Goal: Ask a question: Seek information or help from site administrators or community

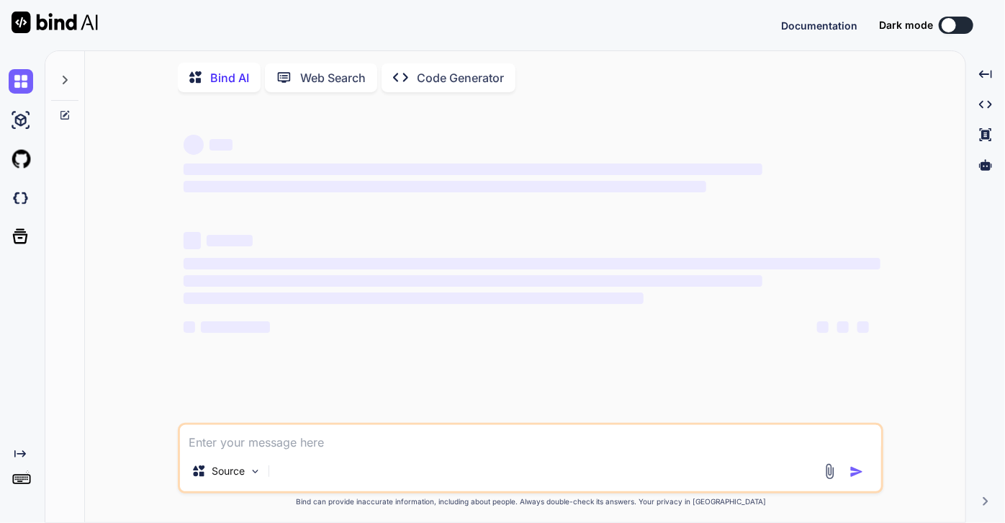
click at [234, 443] on textarea at bounding box center [530, 438] width 701 height 26
type textarea "x"
type textarea "i"
type textarea "x"
type textarea "is"
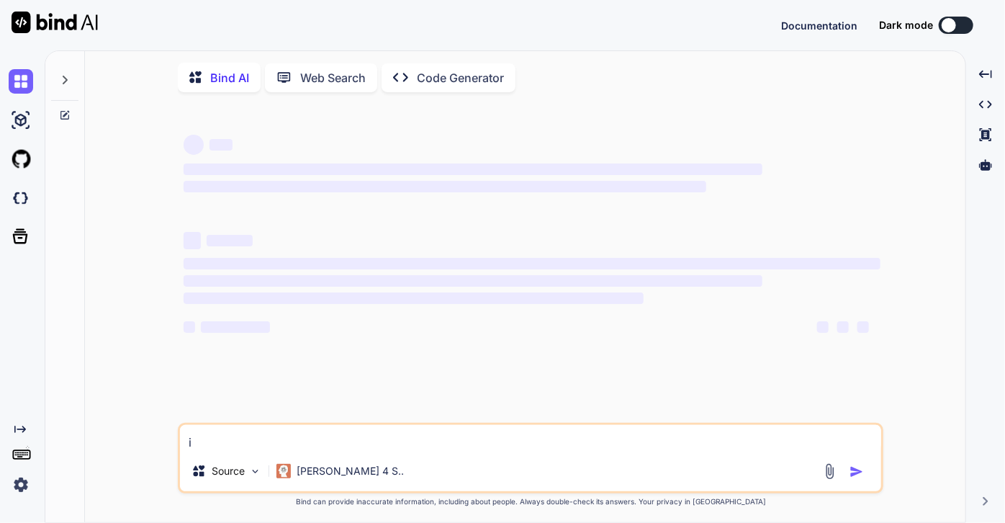
type textarea "x"
type textarea "is"
type textarea "x"
type textarea "is t"
type textarea "x"
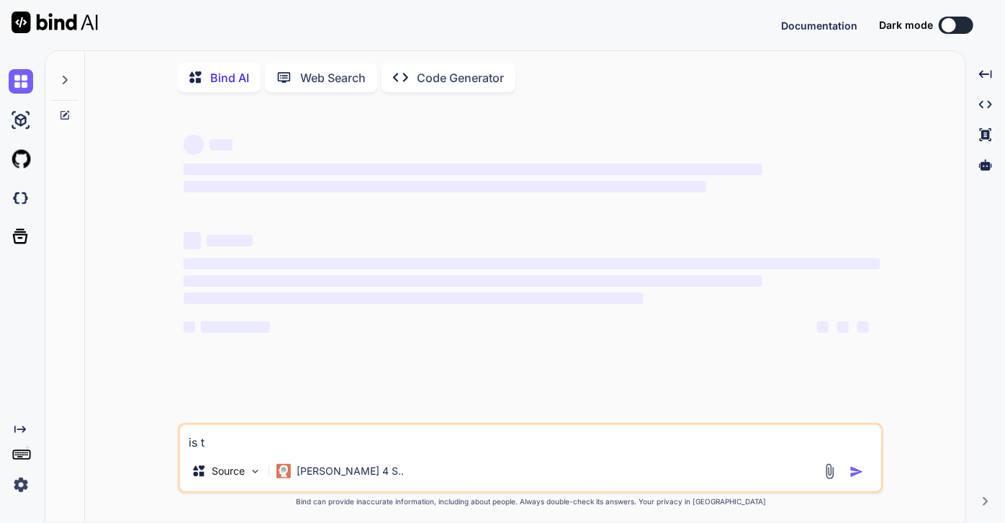
type textarea "is ti"
type textarea "x"
type textarea "is t"
type textarea "x"
type textarea "is"
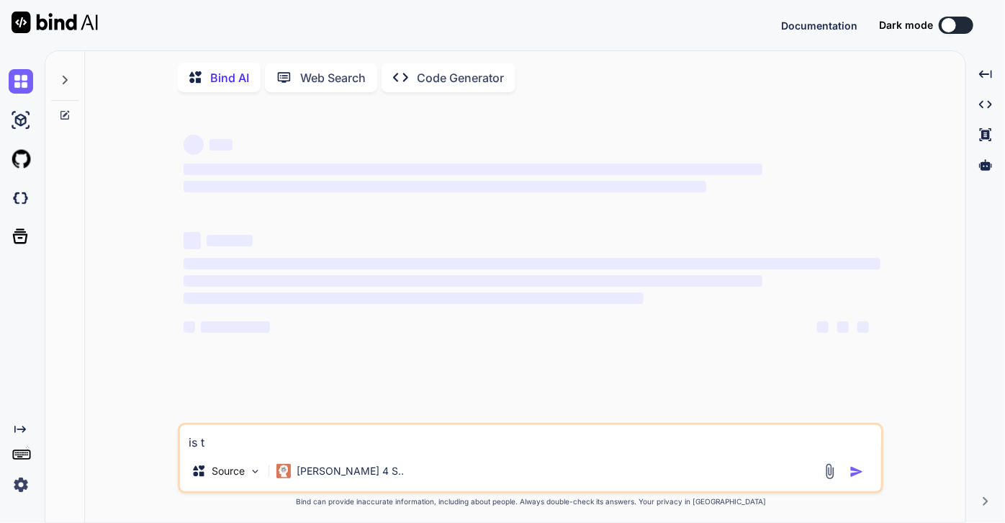
type textarea "x"
type textarea "is i"
type textarea "x"
type textarea "is it"
type textarea "x"
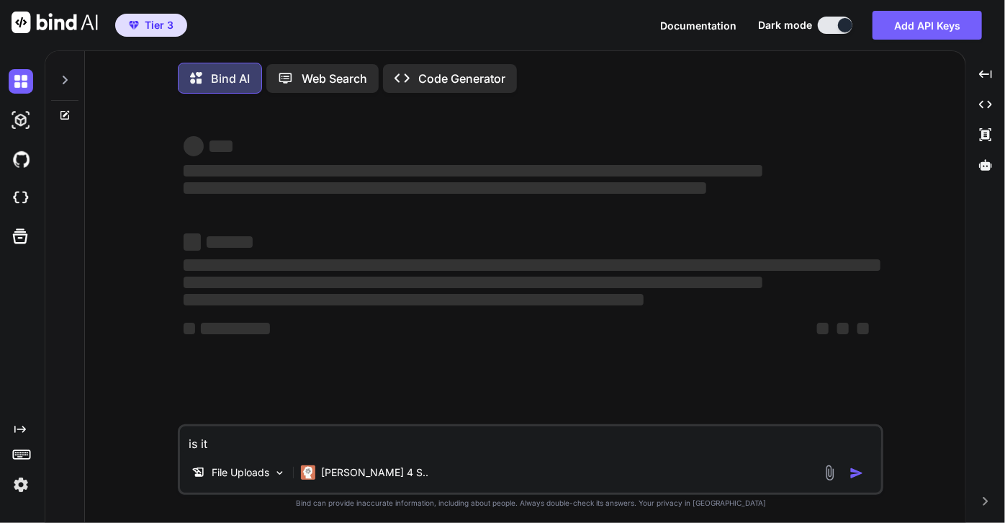
type textarea "is it"
type textarea "x"
type textarea "is it f"
type textarea "x"
type textarea "is it fa"
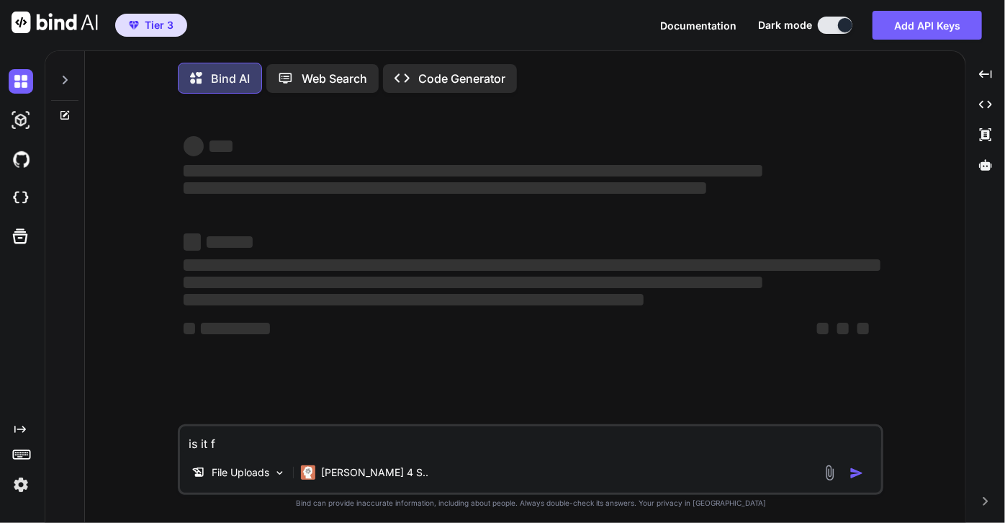
type textarea "x"
type textarea "is it fai"
type textarea "x"
type textarea "is it fail"
type textarea "x"
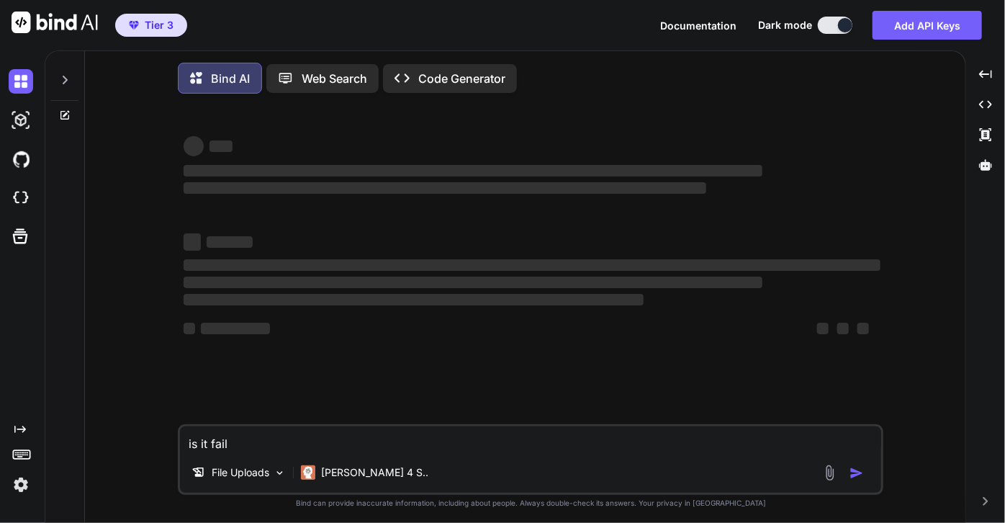
type textarea "is it faili"
type textarea "x"
type textarea "is it failin"
type textarea "x"
type textarea "is it failing"
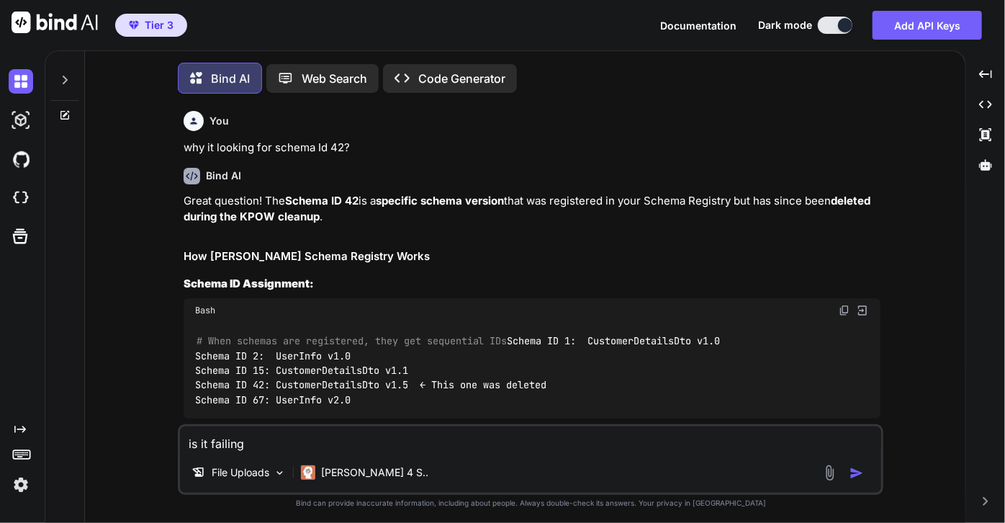
type textarea "x"
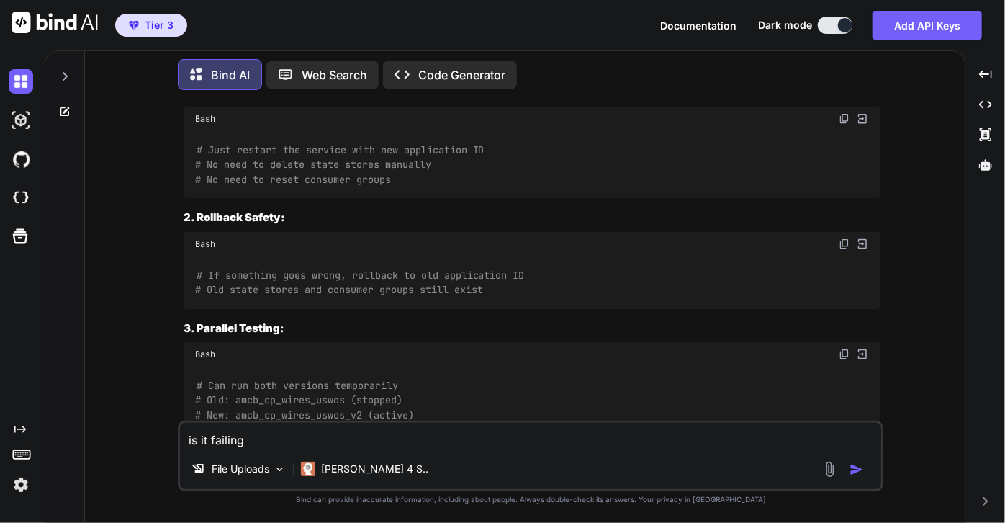
scroll to position [12331, 0]
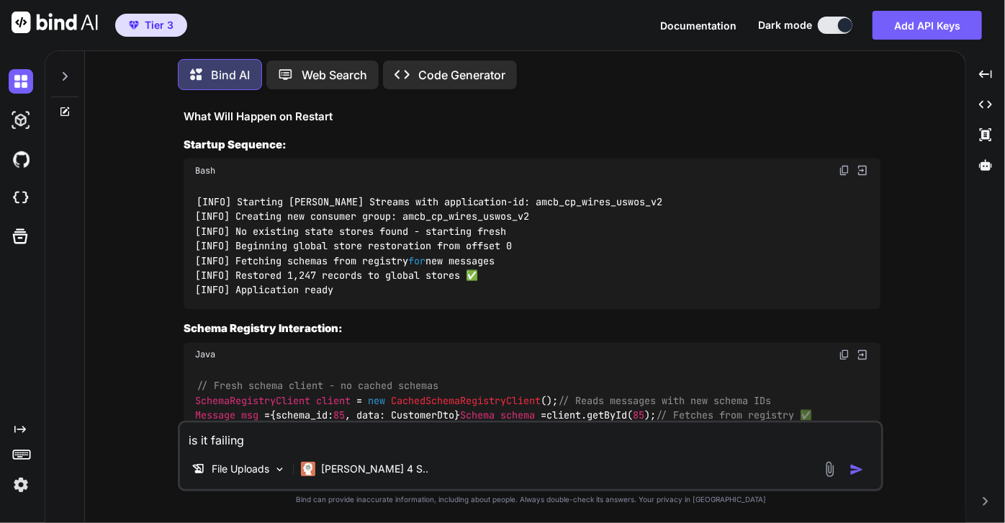
type textarea "is it failing d"
type textarea "x"
type textarea "is it failing du"
type textarea "x"
type textarea "is it failing due"
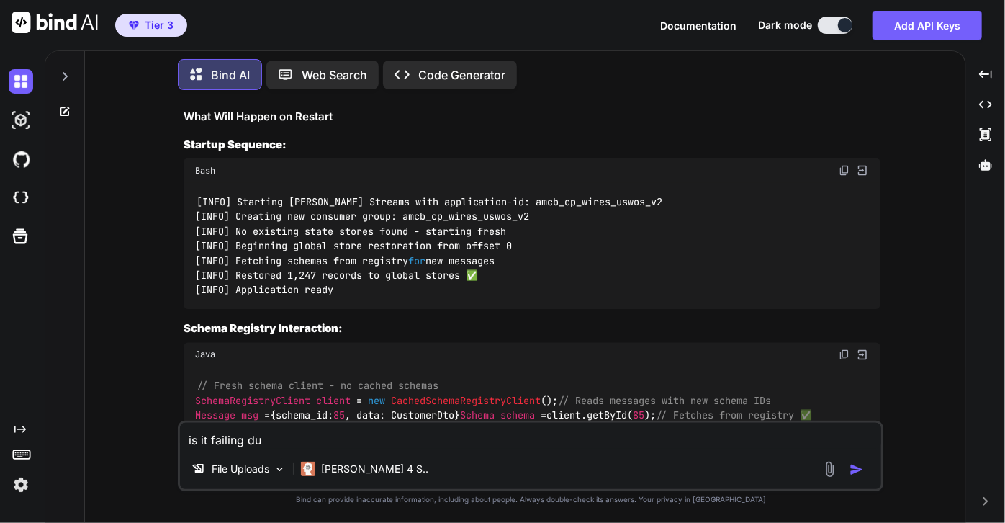
type textarea "x"
type textarea "is it failing due"
type textarea "x"
type textarea "is it failing due t"
type textarea "x"
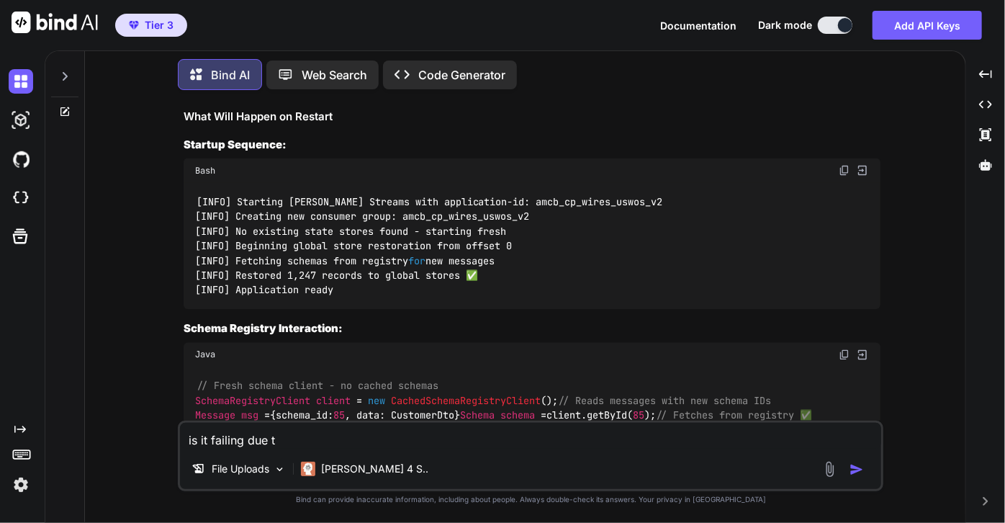
type textarea "is it failing due to"
type textarea "x"
type textarea "is it failing due to"
type textarea "x"
type textarea "is it failing due to a"
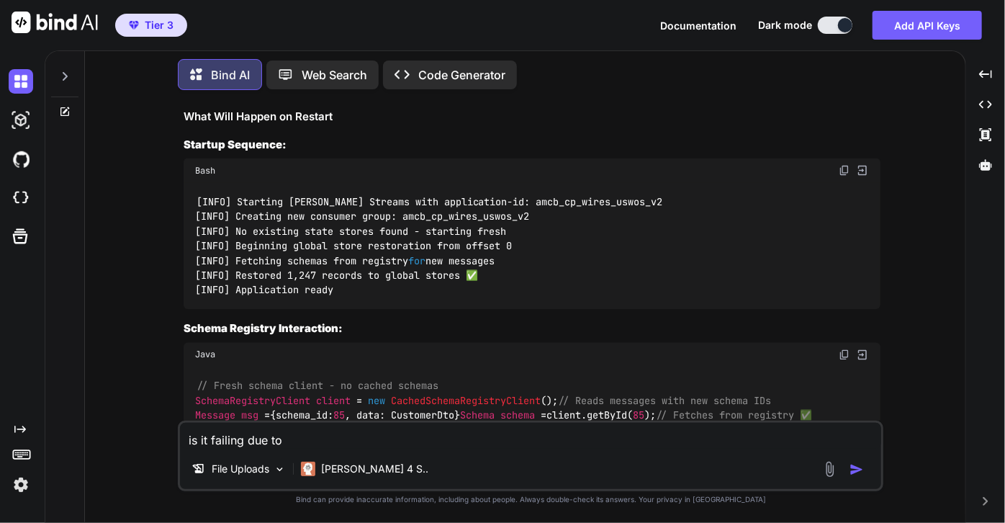
type textarea "x"
type textarea "is it failing due to an"
type textarea "x"
type textarea "is it failing due to ano"
type textarea "x"
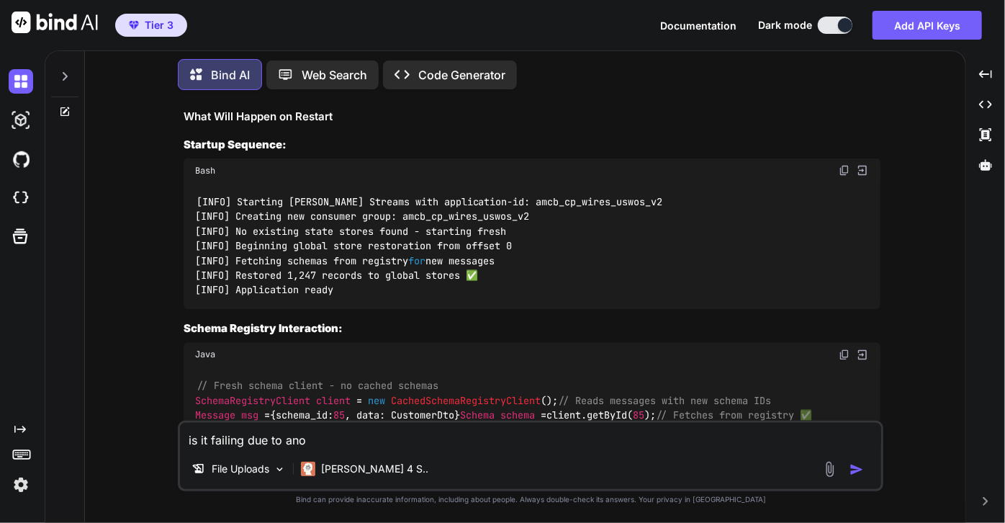
type textarea "is it failing due to anot"
type textarea "x"
type textarea "is it failing due to anoth"
type textarea "x"
type textarea "is it failing due to anothe"
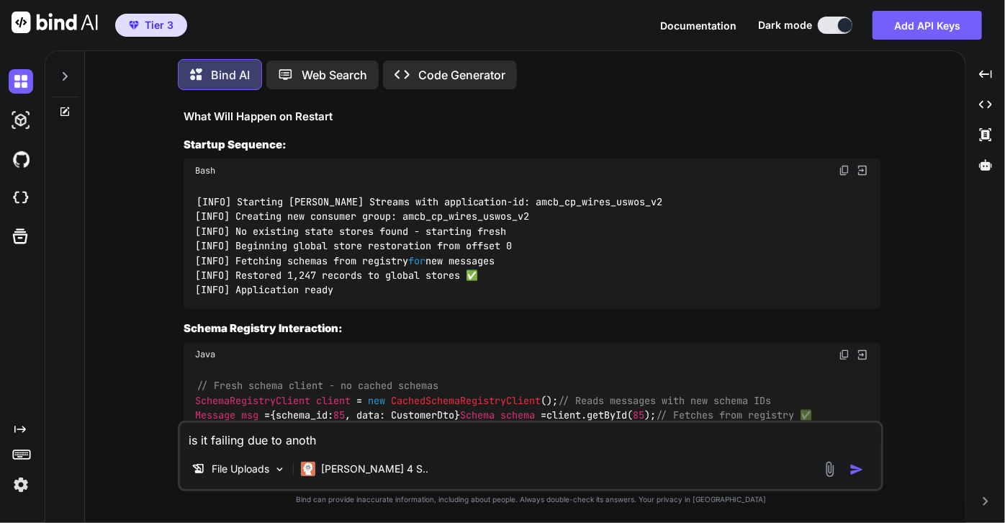
type textarea "x"
type textarea "is it failing due to another"
type textarea "x"
type textarea "is it failing due to another"
type textarea "x"
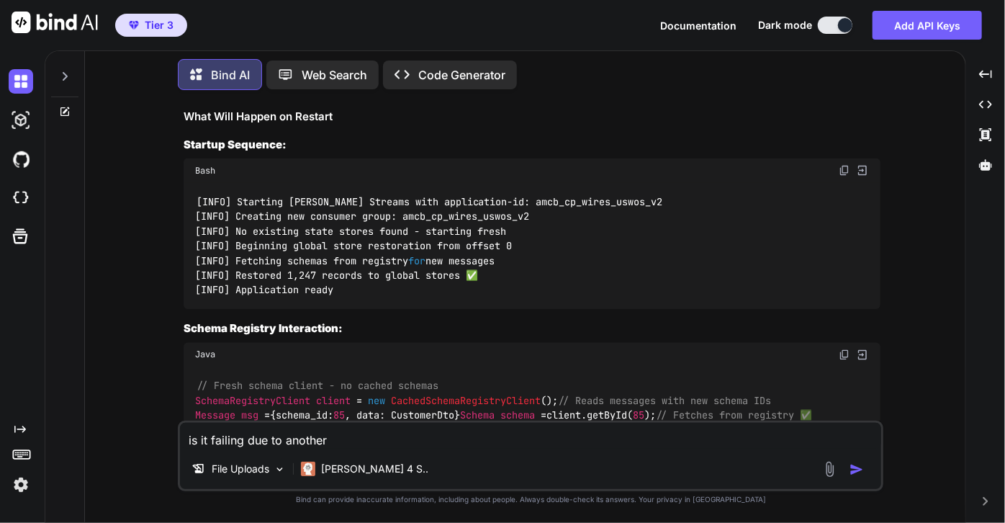
type textarea "is it failing due to another c"
type textarea "x"
type textarea "is it failing due to another ca"
type textarea "x"
type textarea "is it failing due to another cau"
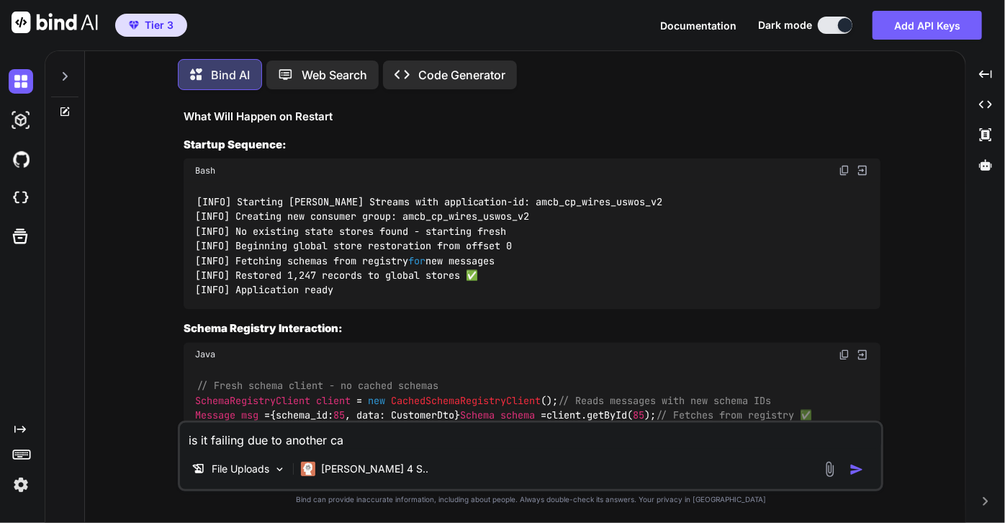
type textarea "x"
type textarea "is it failing due to another caus"
type textarea "x"
type textarea "is it failing due to another cause"
type textarea "x"
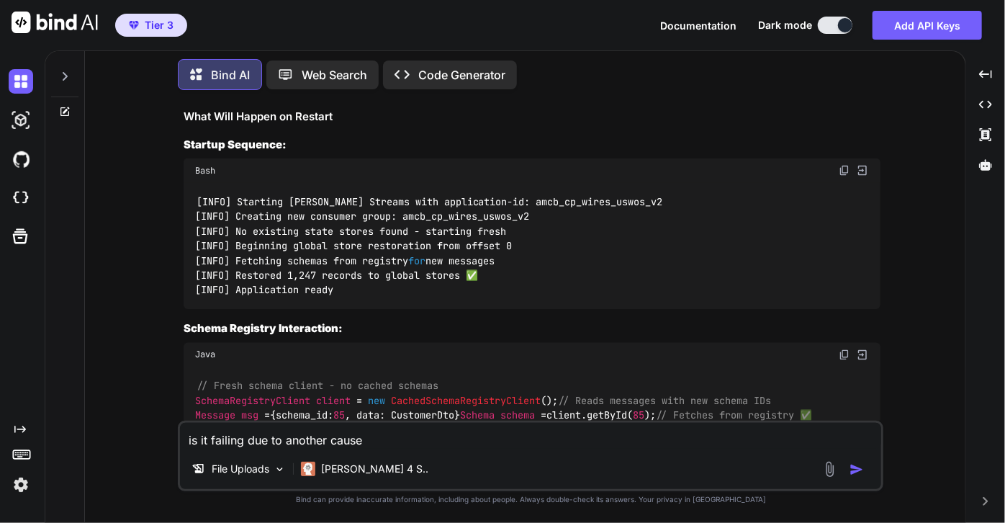
type textarea "is it failing due to another cause"
type textarea "x"
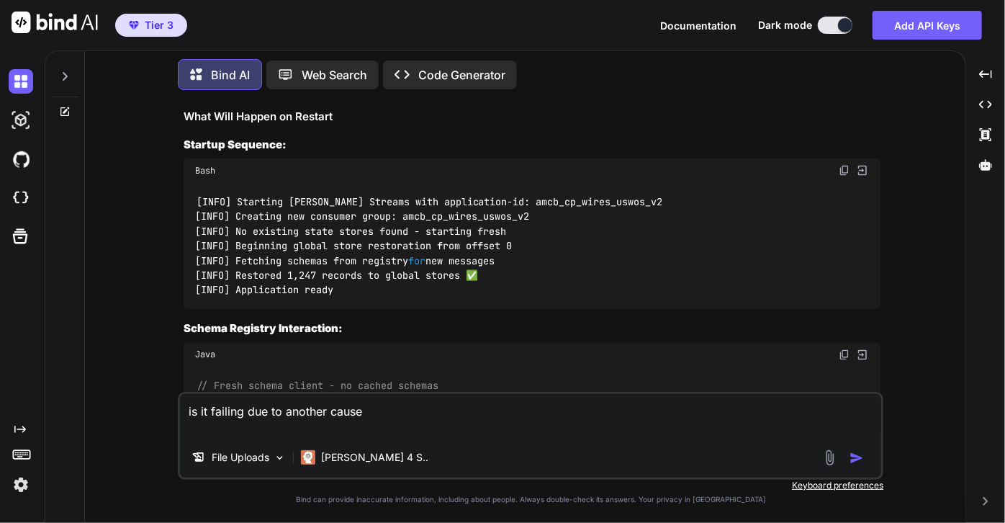
type textarea "is it failing due to another cause 2025-08-28 12:41:56.268-04:00 uswos:AppInfoP…"
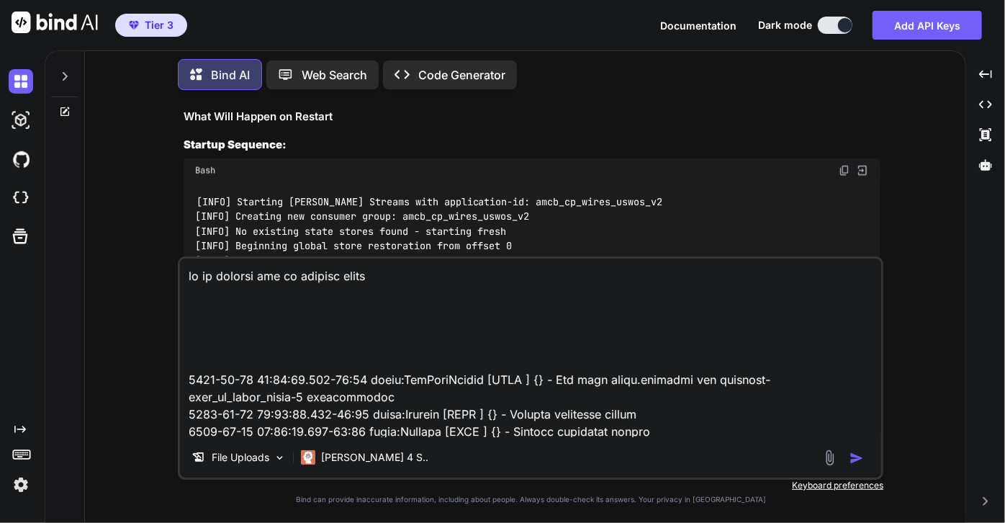
scroll to position [14184, 0]
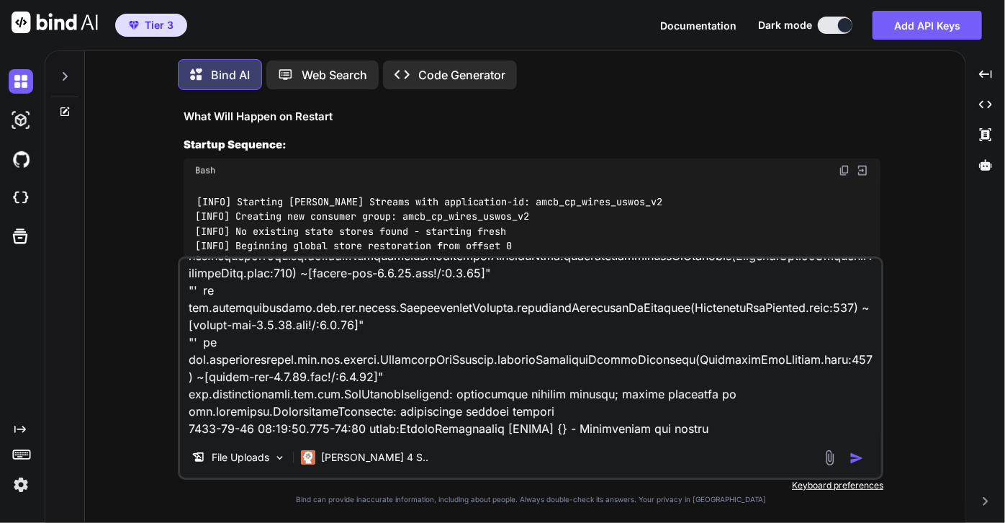
type textarea "x"
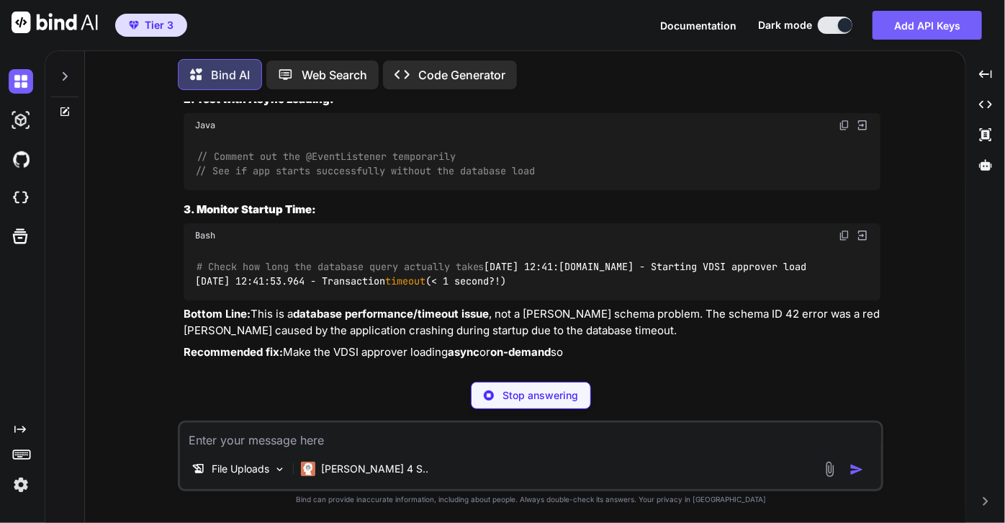
scroll to position [29911, 0]
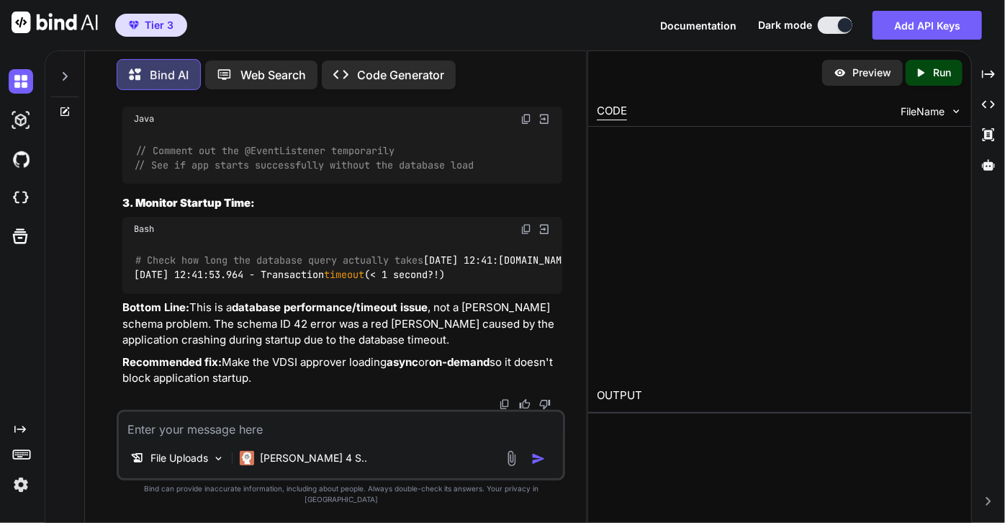
type textarea "x"
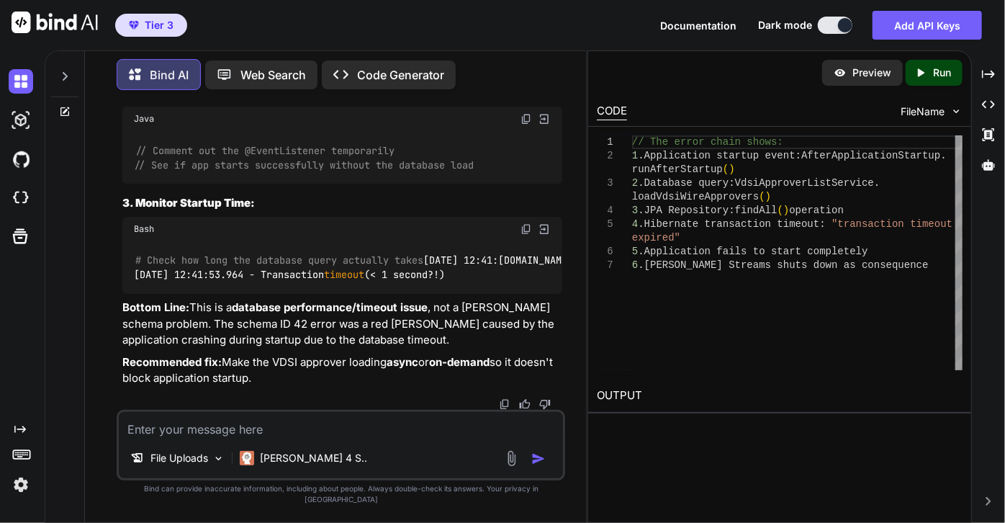
scroll to position [32095, 0]
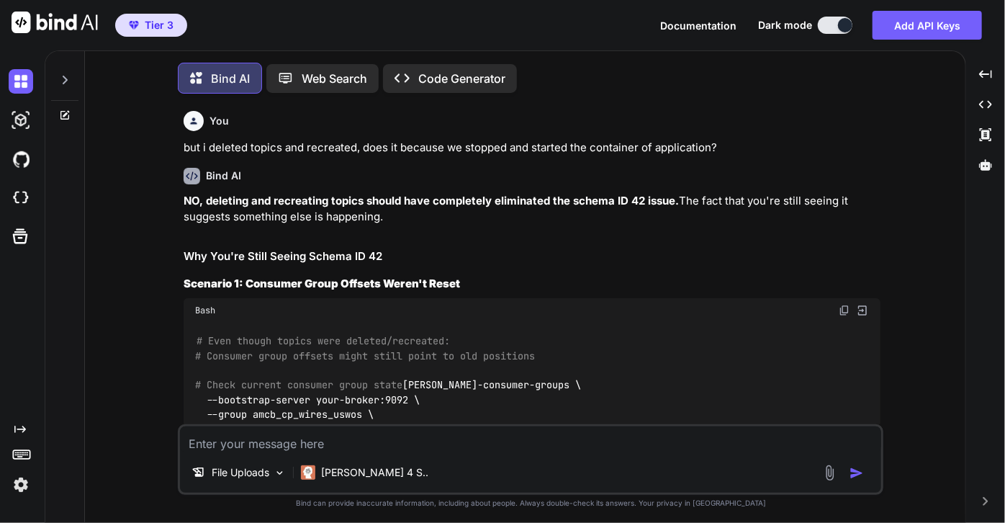
type textarea "x"
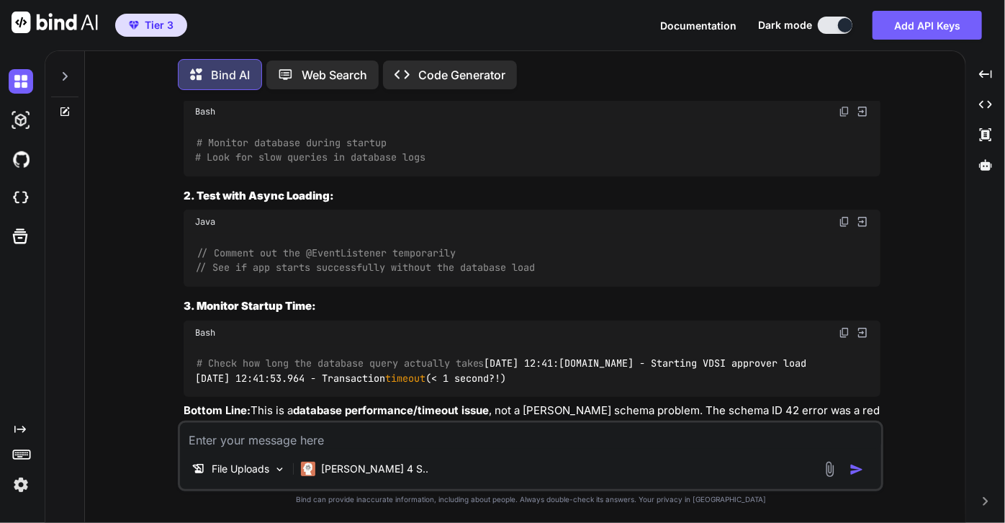
scroll to position [22672, 0]
click at [307, 434] on textarea at bounding box center [530, 436] width 701 height 26
paste textarea "package [DOMAIN_NAME]; import com.td.gwiro.wires.mapping.ApproverMapper; import…"
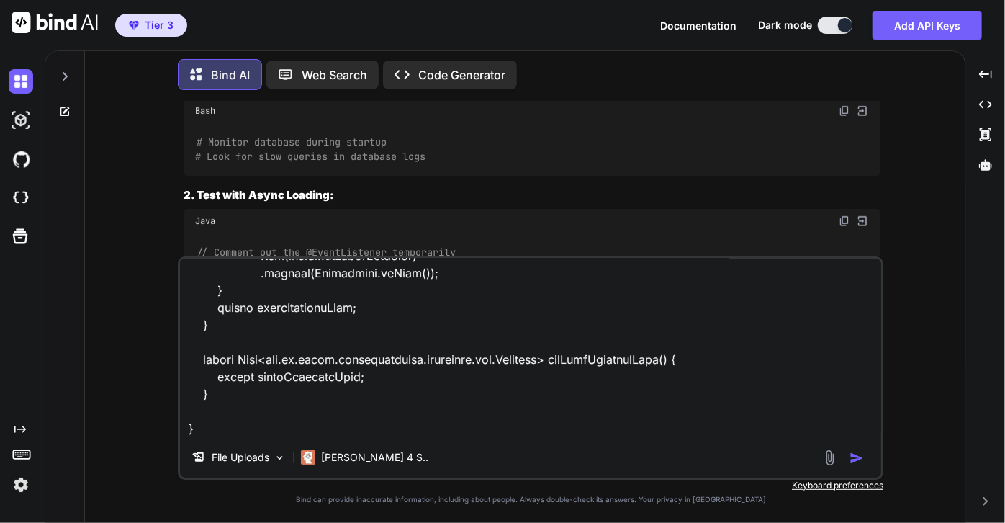
paste textarea "package com.td.gwiro.wires; import com.td.gwiro.wires.business.VdsiApproverList…"
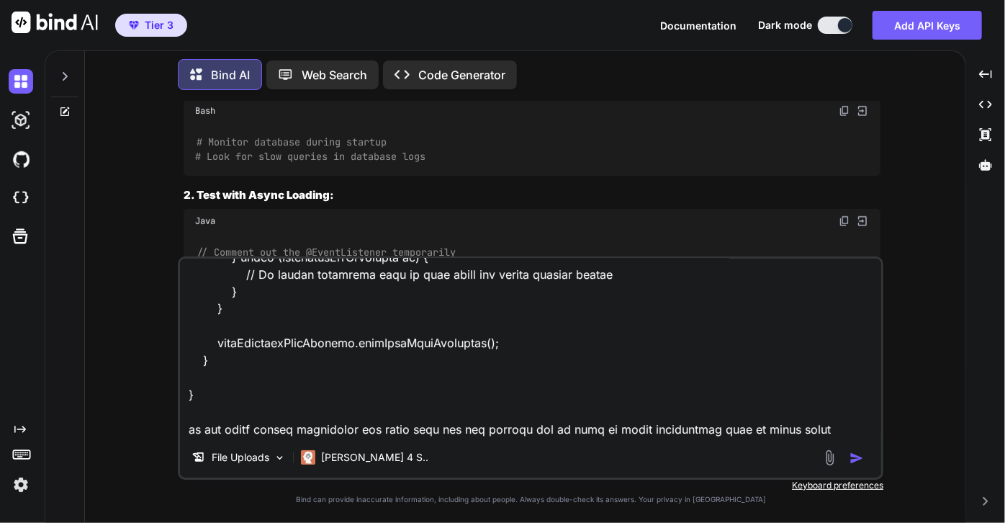
scroll to position [1349, 0]
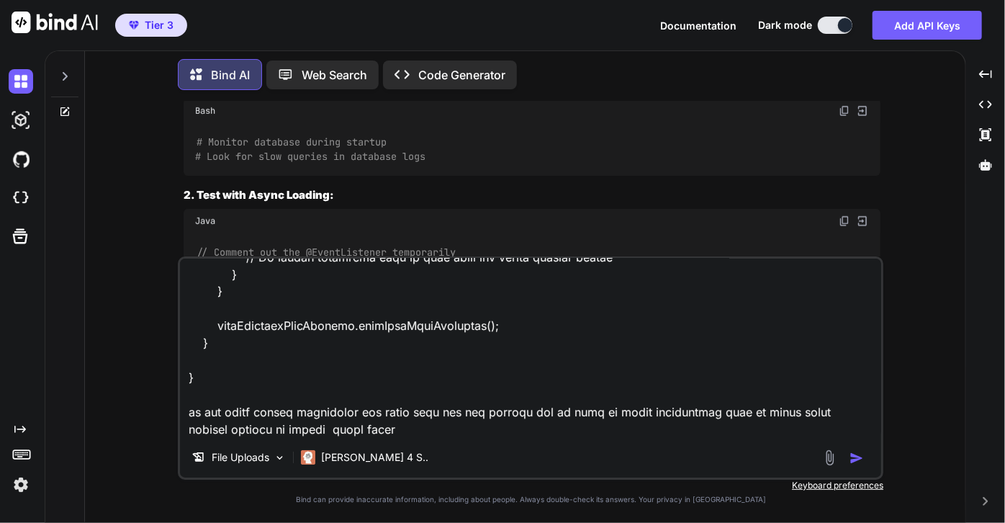
type textarea "package [DOMAIN_NAME]; import com.td.gwiro.wires.mapping.ApproverMapper; import…"
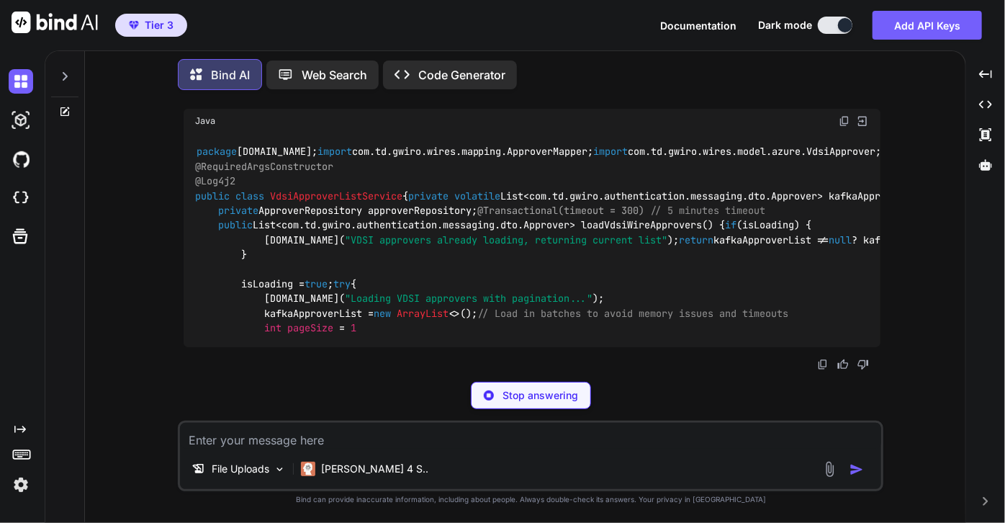
scroll to position [26012, 0]
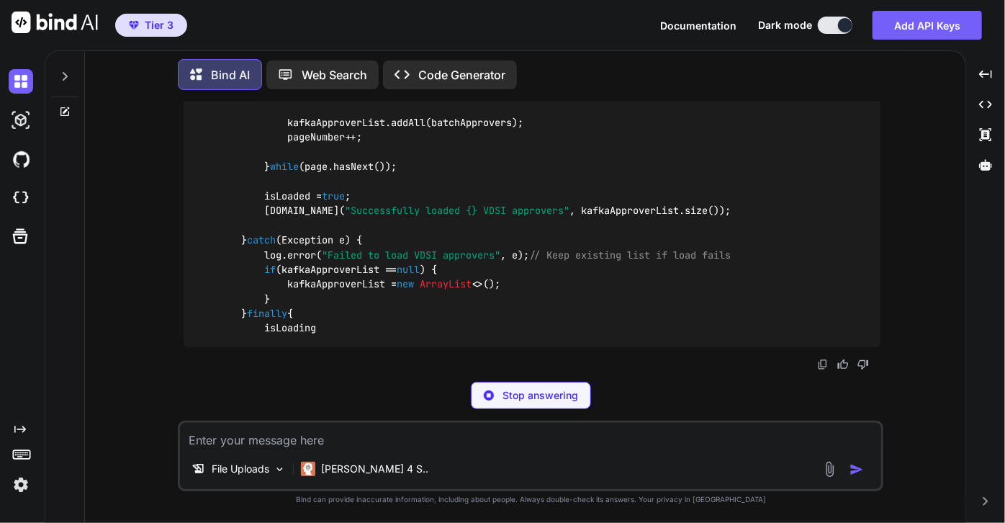
drag, startPoint x: 254, startPoint y: 338, endPoint x: 185, endPoint y: 183, distance: 169.5
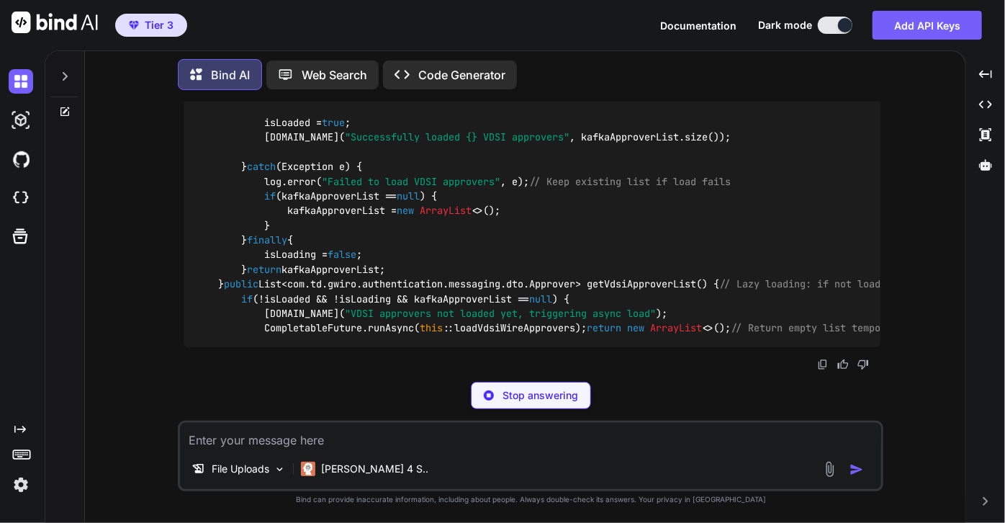
copy code "@Async("taskExecutor") public void loadVdsiApproversAsync () { try { [DOMAIN_NA…"
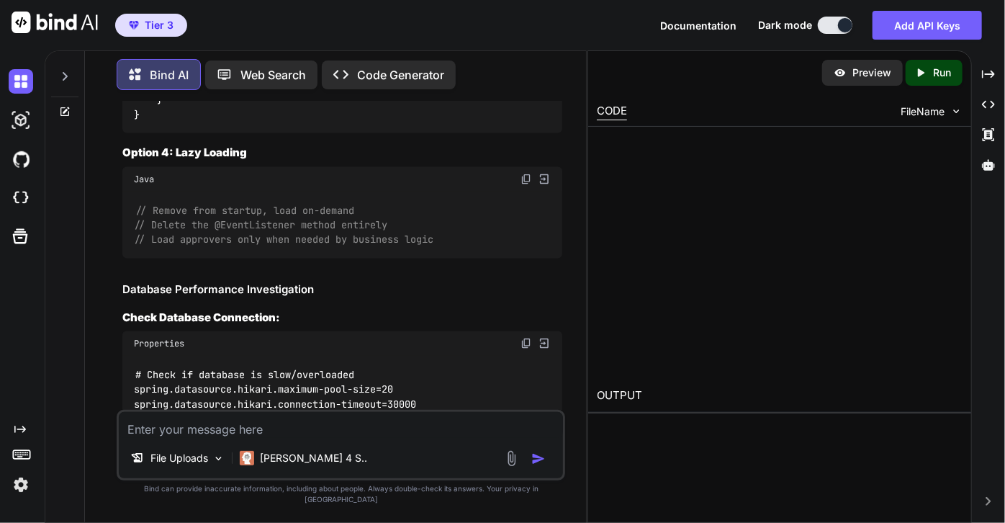
scroll to position [30970, 0]
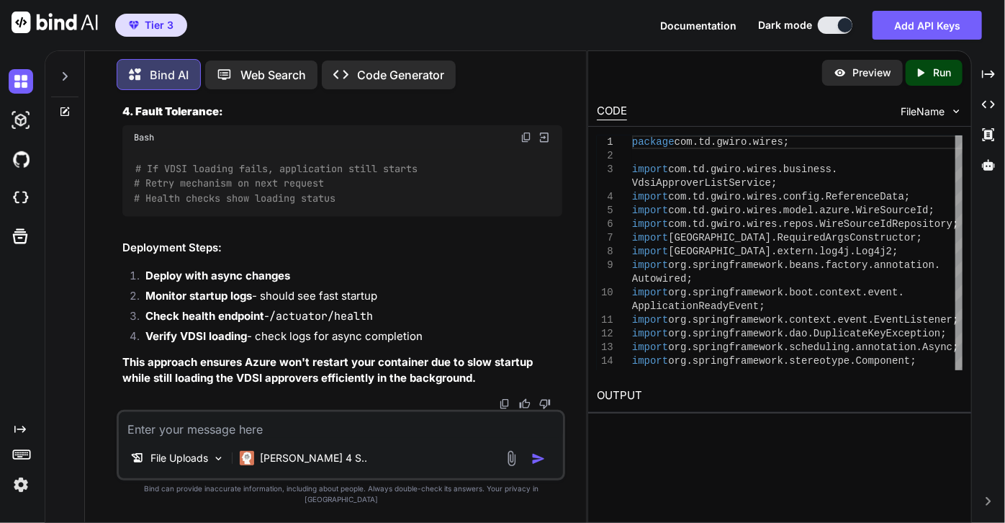
scroll to position [34900, 0]
click at [276, 438] on textarea at bounding box center [341, 425] width 444 height 26
type textarea "what about completeble future async"
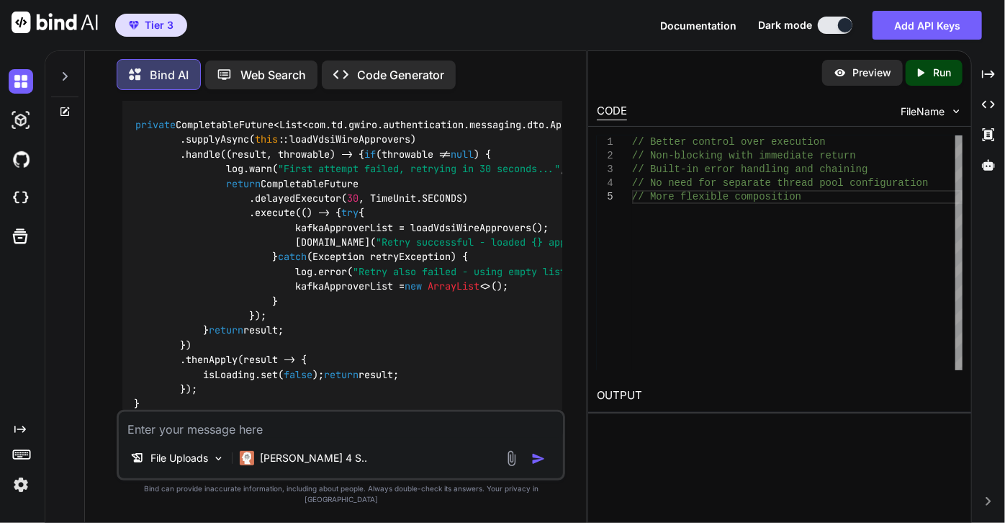
scroll to position [0, 0]
drag, startPoint x: 550, startPoint y: 209, endPoint x: 99, endPoint y: 212, distance: 450.6
click at [99, 212] on div "You but i deleted topics and recreated, does it because we stopped and started …" at bounding box center [340, 311] width 489 height 420
copy code "public interface ApproverRepository extends JpaRepository <VdsiApprover, Long> {"
click at [209, 438] on textarea at bounding box center [341, 425] width 444 height 26
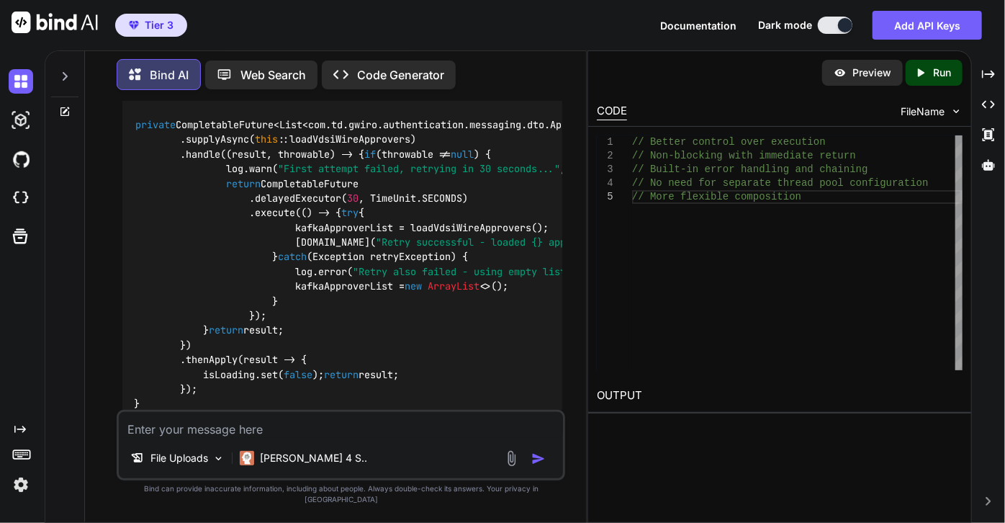
paste textarea "public interface ApproverRepository extends JpaRepository<VdsiApprover, Long> {"
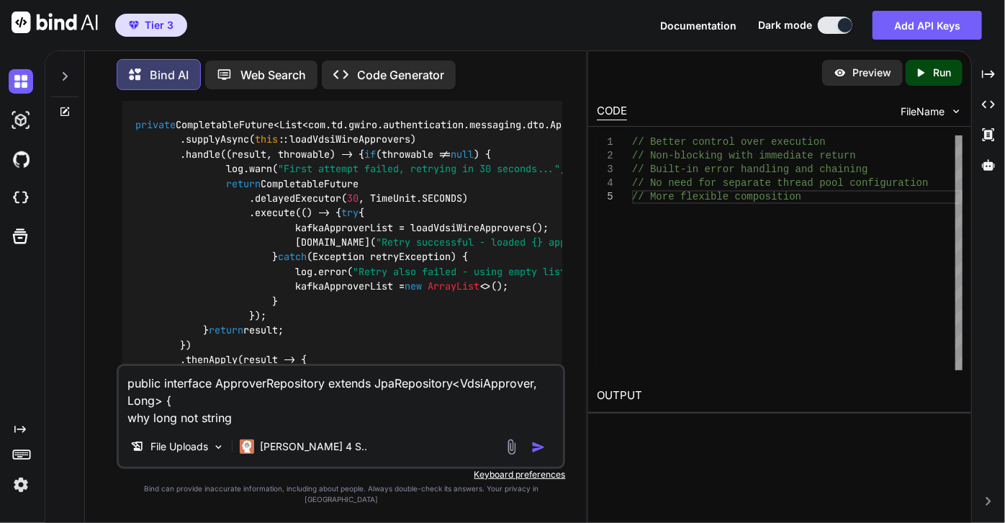
type textarea "public interface ApproverRepository extends JpaRepository<VdsiApprover, Long> {…"
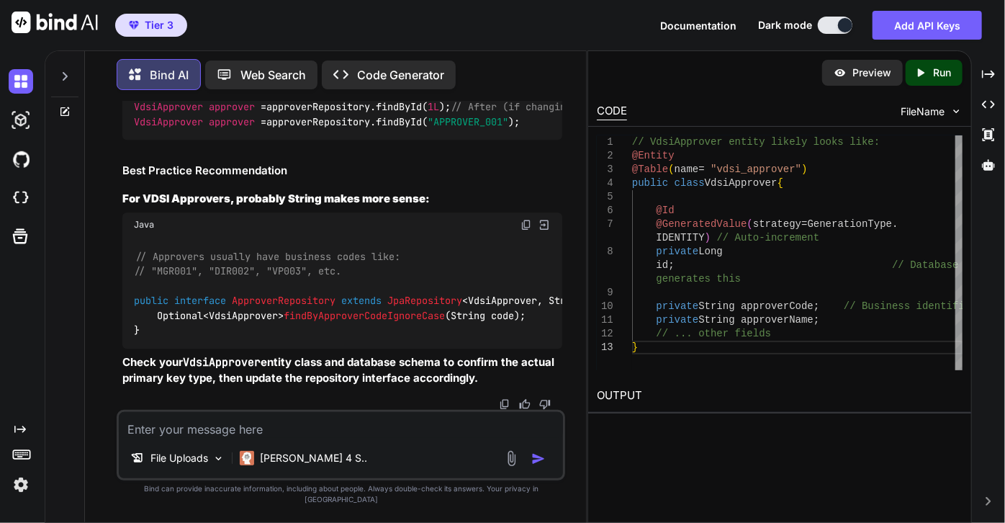
scroll to position [0, 1]
click at [294, 449] on div "File Uploads [PERSON_NAME] 4 S.." at bounding box center [341, 445] width 448 height 71
click at [268, 438] on textarea at bounding box center [341, 425] width 444 height 26
paste textarea "public interface ApproverRepository extends JpaRepository<VdsiApprover, String>…"
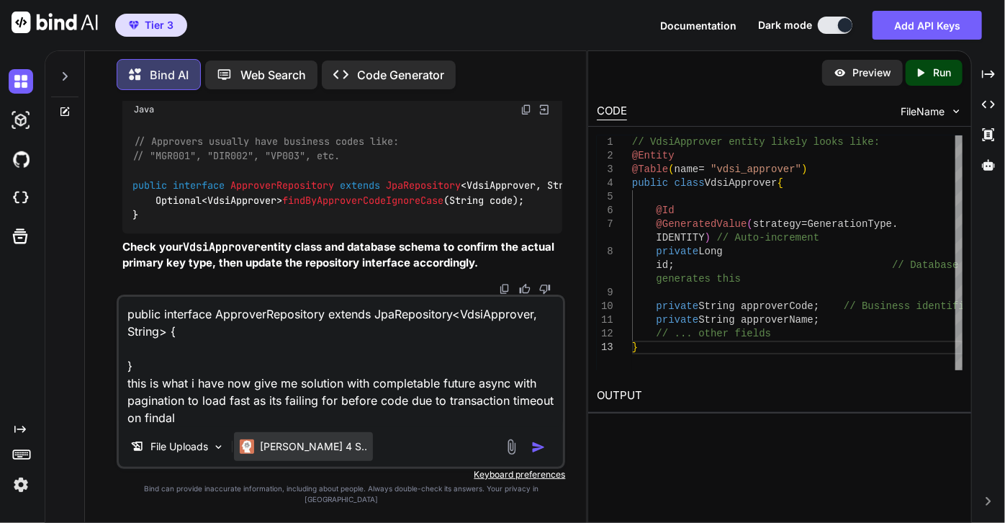
type textarea "public interface ApproverRepository extends JpaRepository<VdsiApprover, String>…"
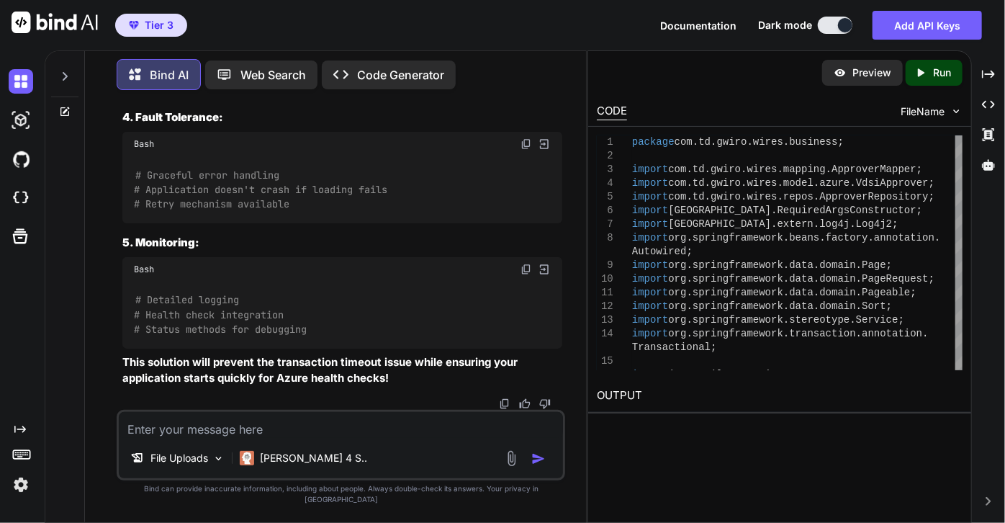
scroll to position [46393, 0]
click at [704, 454] on div "Preview Created with Pixso. Run CODE FileName 1 2 3 4 5 6 7 8 9 10 11 12 13 14 …" at bounding box center [779, 286] width 384 height 472
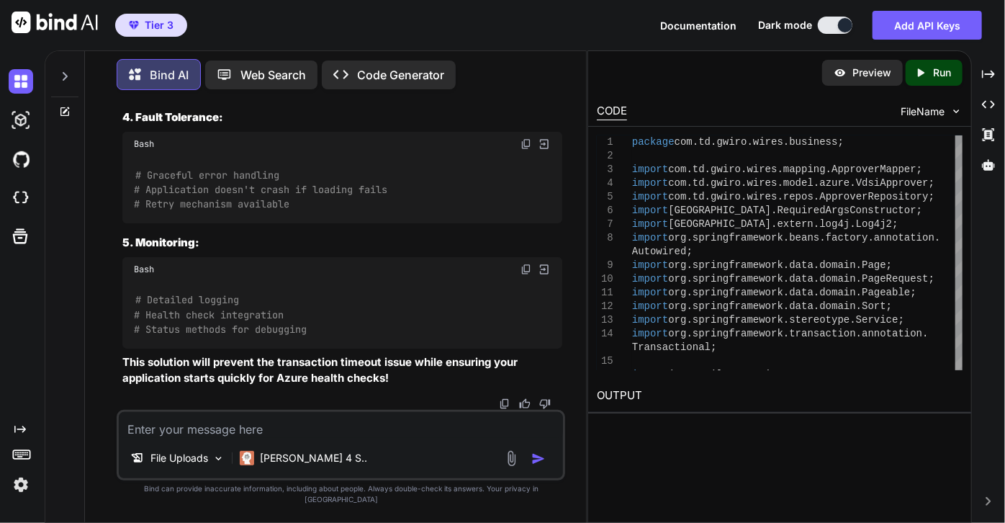
click at [250, 438] on textarea at bounding box center [341, 425] width 444 height 26
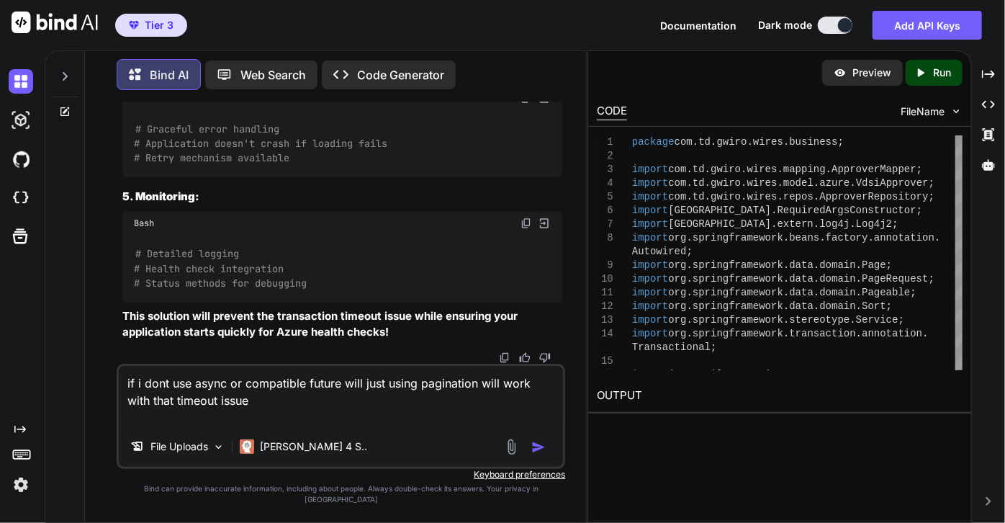
paste textarea "try { int page = 0; boolean morePages = true; while (morePages) { Pageable page…"
type textarea "if i dont use async or compatible future will just using pagination will work w…"
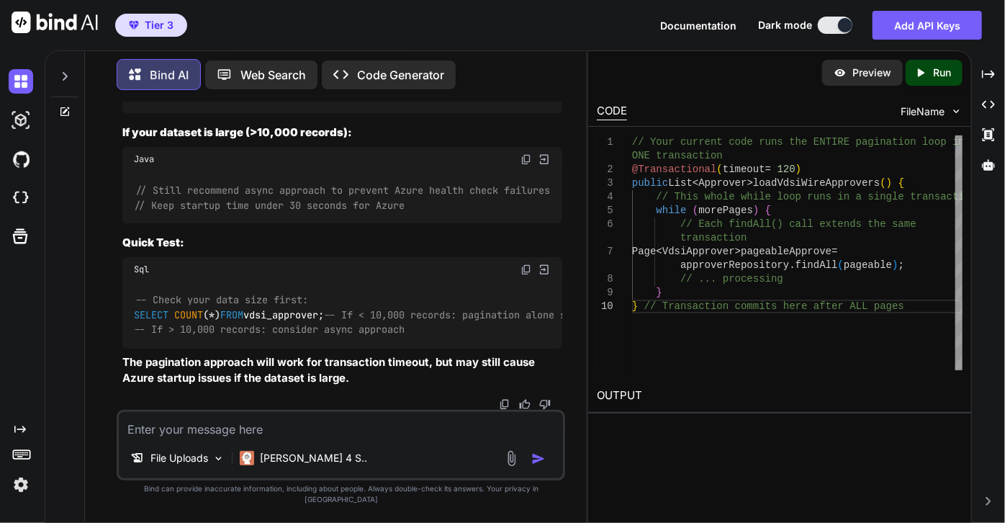
scroll to position [54408, 0]
drag, startPoint x: 583, startPoint y: 472, endPoint x: 659, endPoint y: 166, distance: 316.0
click at [583, 472] on div "You but i deleted topics and recreated, does it because we stopped and started …" at bounding box center [340, 311] width 489 height 420
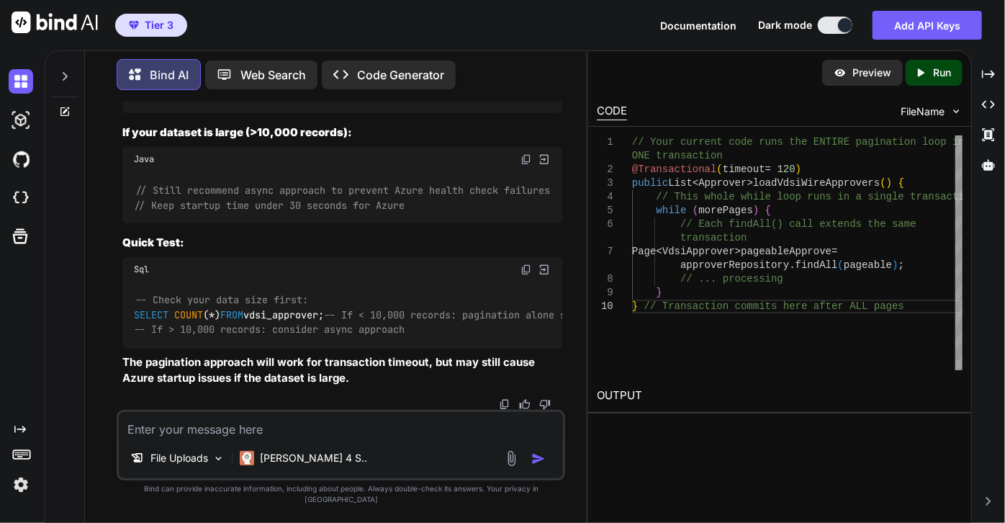
click at [211, 438] on textarea at bounding box center [341, 425] width 444 height 26
paste textarea "Page<VdsiApprover> pageableApprove = approverRepository.findAll(pageable);"
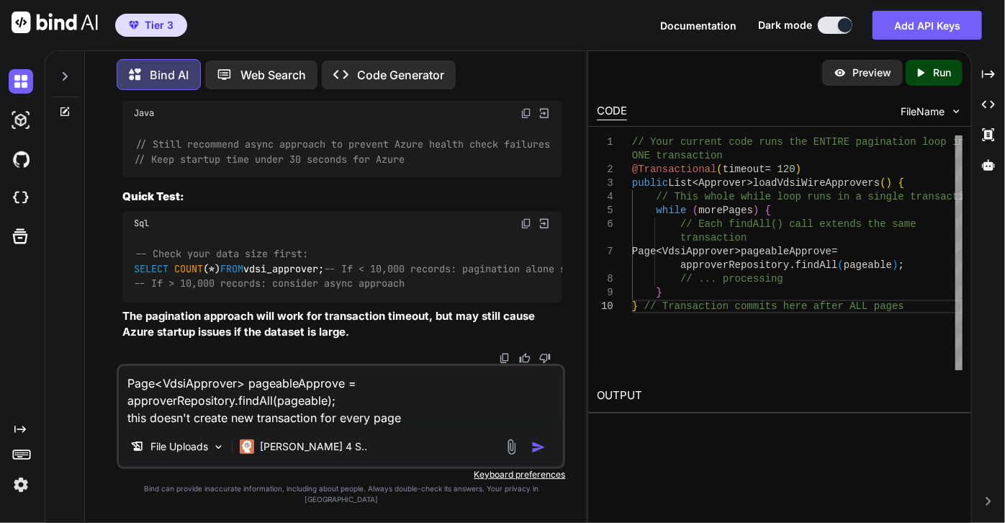
type textarea "Page<VdsiApprover> pageableApprove = approverRepository.findAll(pageable); this…"
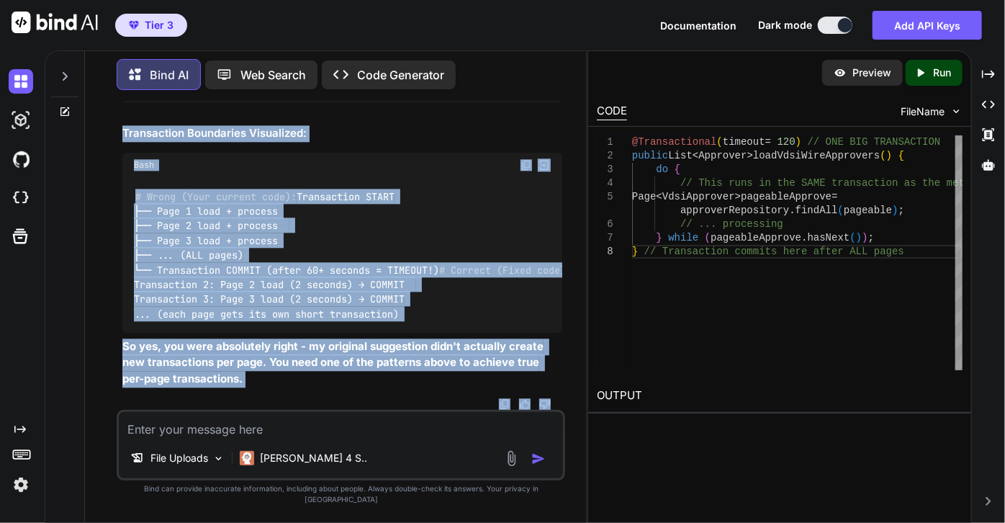
scroll to position [54363, 0]
drag, startPoint x: 154, startPoint y: 143, endPoint x: 438, endPoint y: 417, distance: 395.0
drag, startPoint x: 201, startPoint y: 362, endPoint x: 127, endPoint y: 148, distance: 226.7
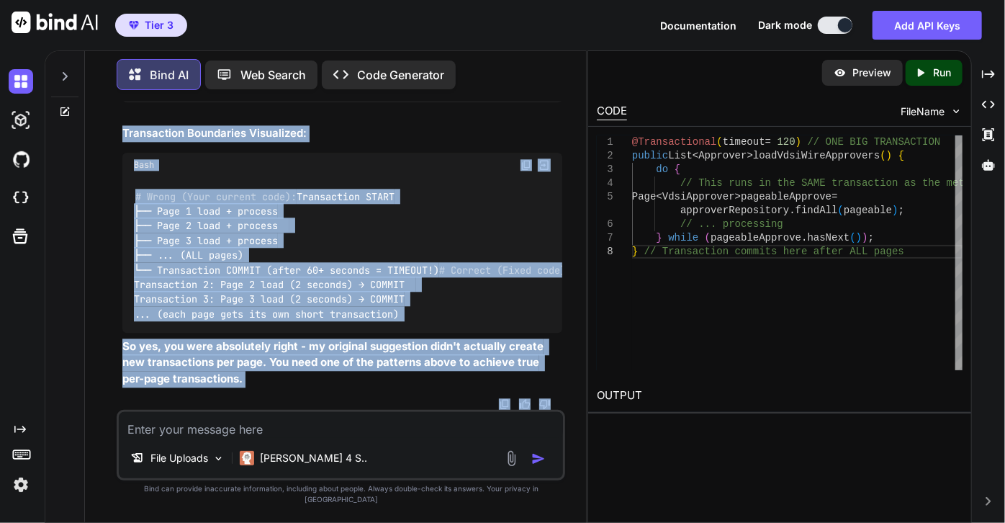
copy code "public List<com.td.gwiro.authentication.messaging.dto.Approver> loadVdsiWireApp…"
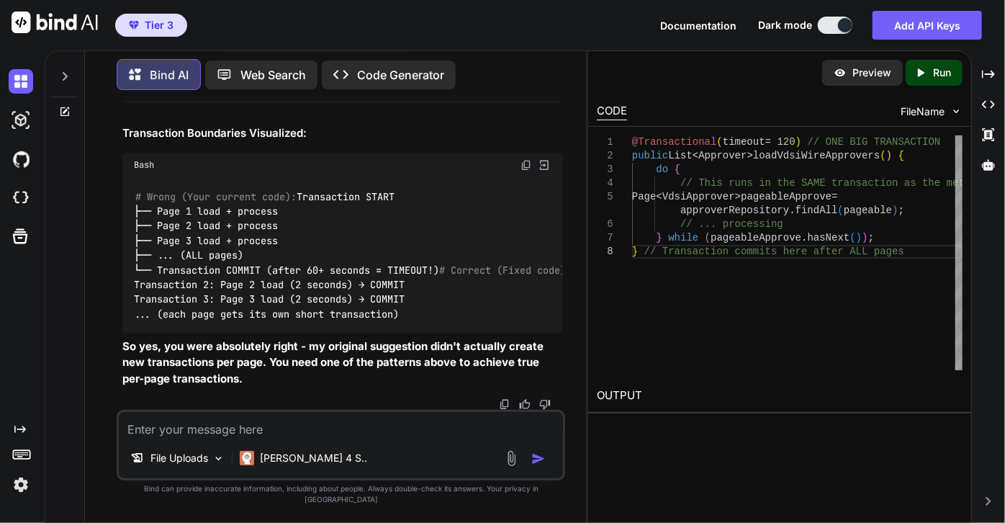
click at [369, 438] on textarea at bounding box center [341, 425] width 444 height 26
paste textarea "public List<com.td.gwiro.authentication.messaging.dto.Approver> loadVdsiWireApp…"
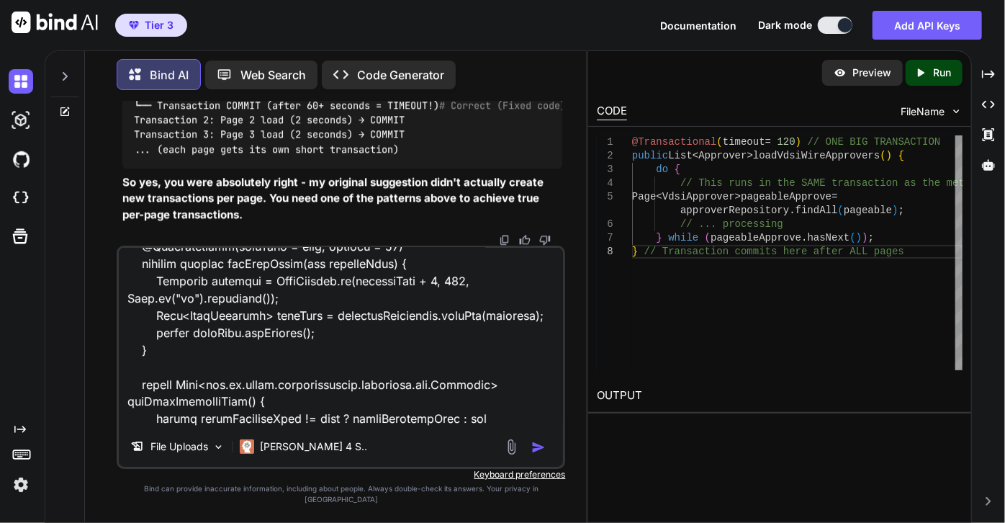
scroll to position [1263, 0]
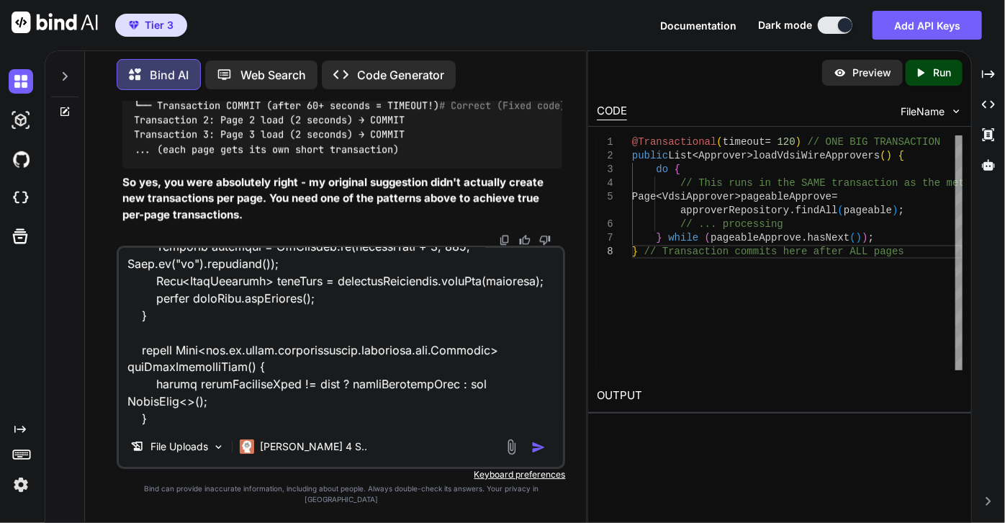
type textarea "public List<com.td.gwiro.authentication.messaging.dto.Approver> loadVdsiWireApp…"
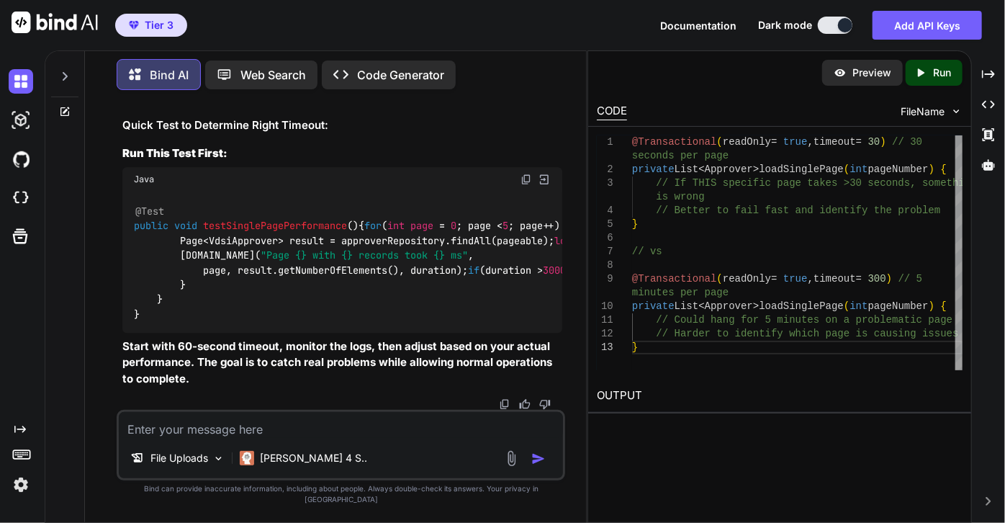
scroll to position [65190, 0]
paste textarea "public List<com.td.gwiro.authentication.messaging.dto.Approver> loadVdsiWireApp…"
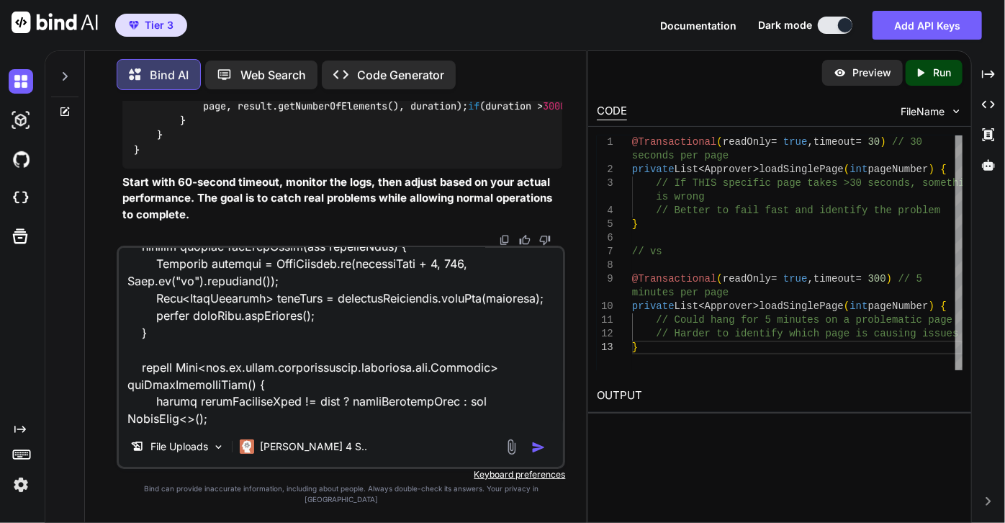
scroll to position [1263, 0]
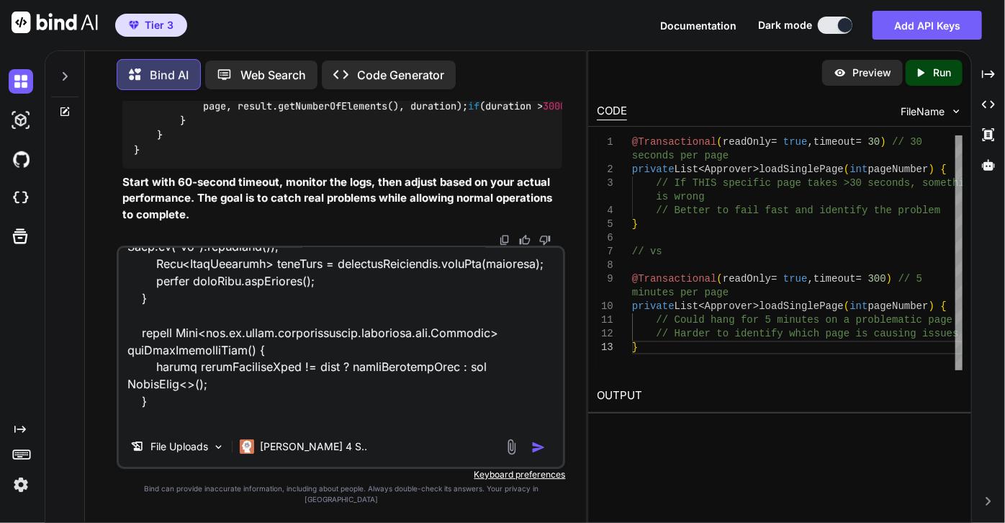
type textarea "public List<com.td.gwiro.authentication.messaging.dto.Approver> loadVdsiWireApp…"
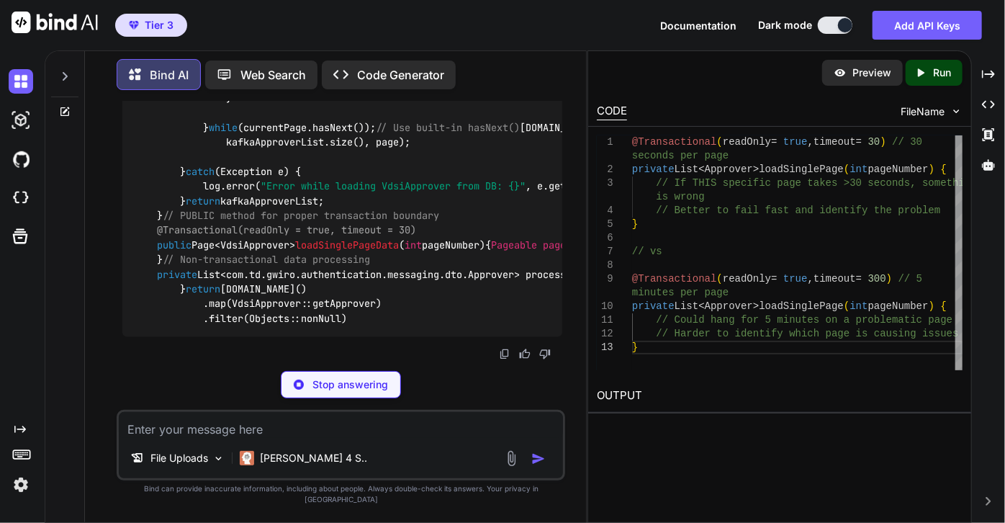
scroll to position [66264, 0]
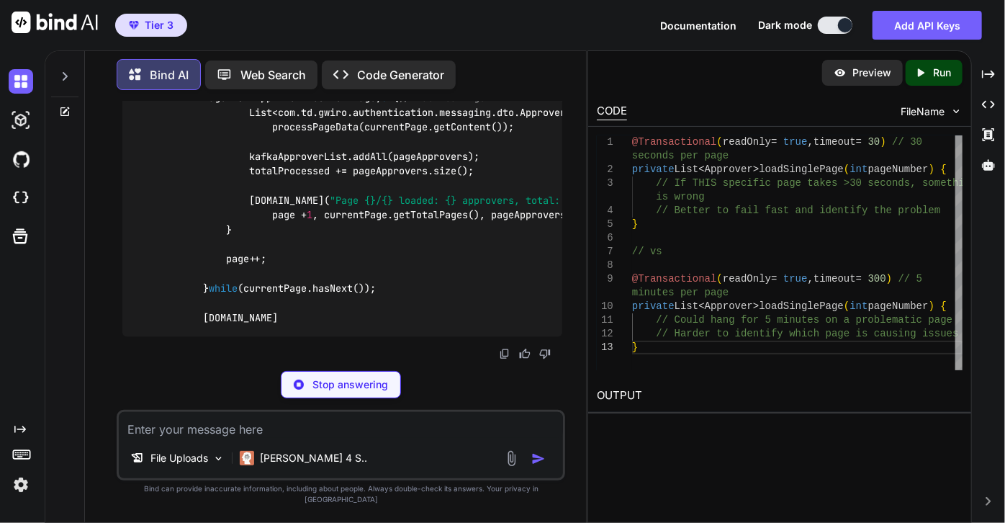
drag, startPoint x: 402, startPoint y: 297, endPoint x: 402, endPoint y: 270, distance: 27.4
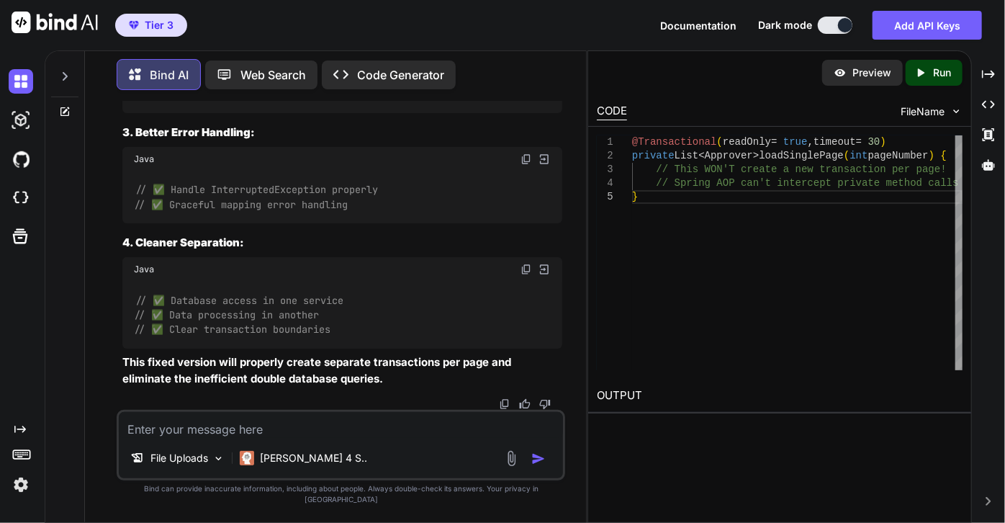
scroll to position [67240, 0]
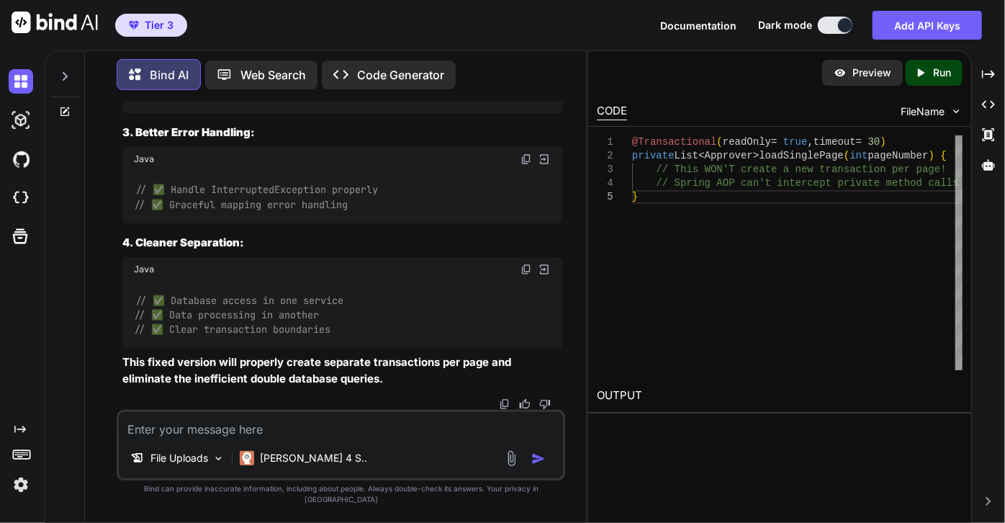
scroll to position [69617, 0]
click at [258, 438] on textarea at bounding box center [341, 425] width 444 height 26
paste textarea "@Service @RequiredArgsConstructor @Log4j2 public class VdsiApproverListService …"
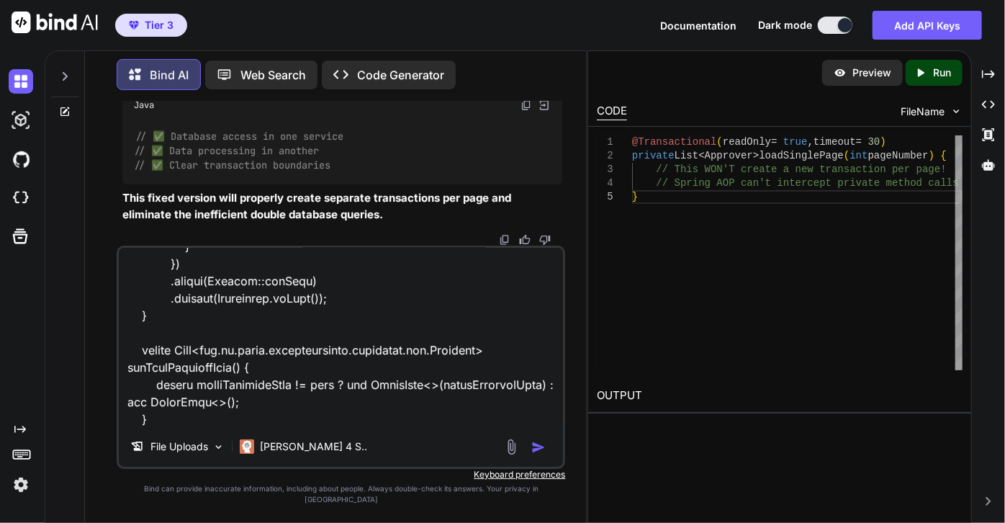
scroll to position [1660, 0]
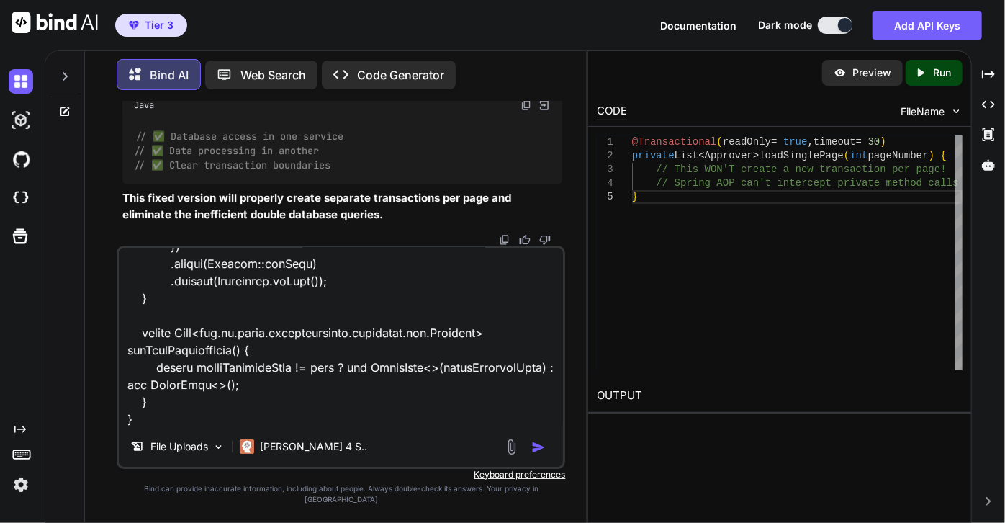
type textarea "@Service @RequiredArgsConstructor @Log4j2 public class VdsiApproverListService …"
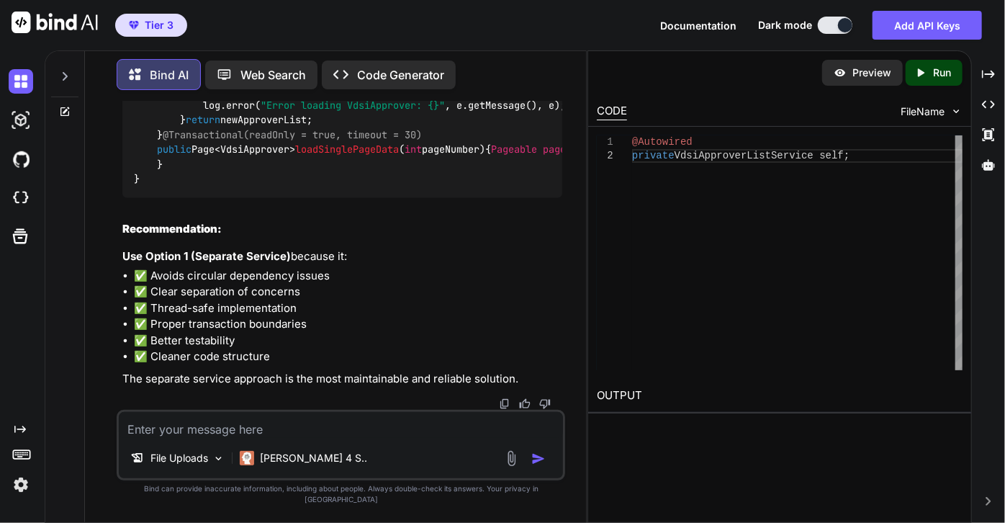
scroll to position [74618, 0]
drag, startPoint x: 448, startPoint y: 308, endPoint x: 148, endPoint y: 265, distance: 303.2
copy code "@Transactional(readOnly = true, timeout = 30, propagation = Propagation.REQUIRE…"
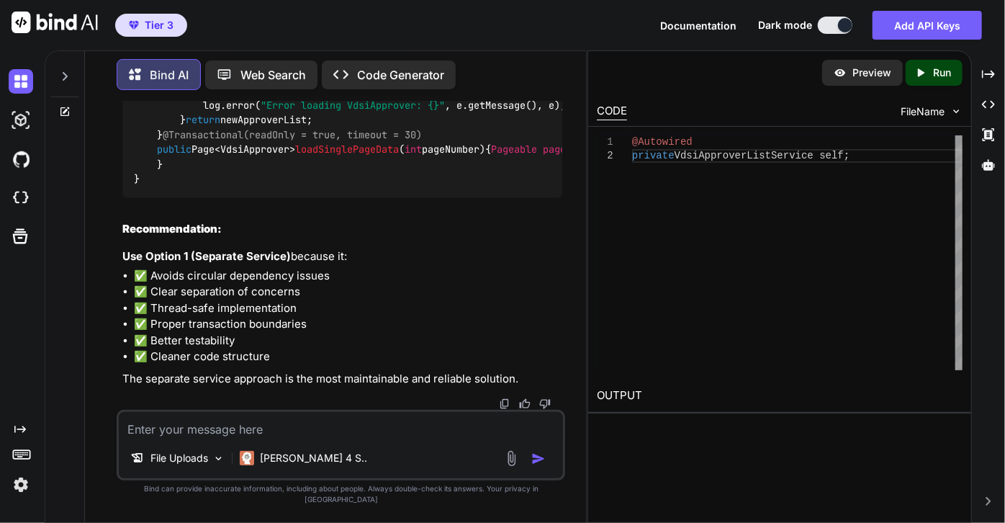
drag, startPoint x: 194, startPoint y: 382, endPoint x: 121, endPoint y: 306, distance: 105.4
click at [121, 306] on div "You but i deleted topics and recreated, does it because we stopped and started …" at bounding box center [342, 255] width 446 height 308
copy code "@Transactional(readOnly = true, timeout = 30) public Page<VdsiApprover> loadSin…"
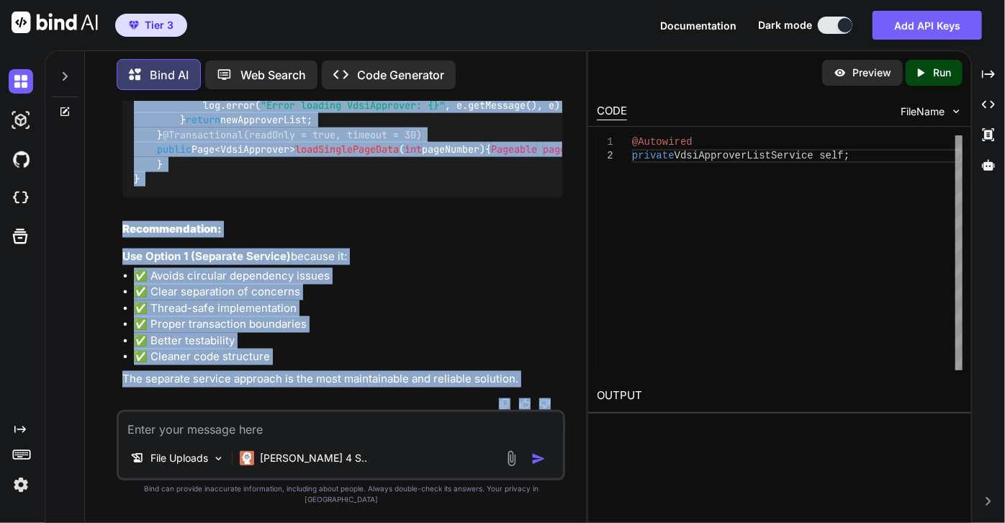
scroll to position [72405, 0]
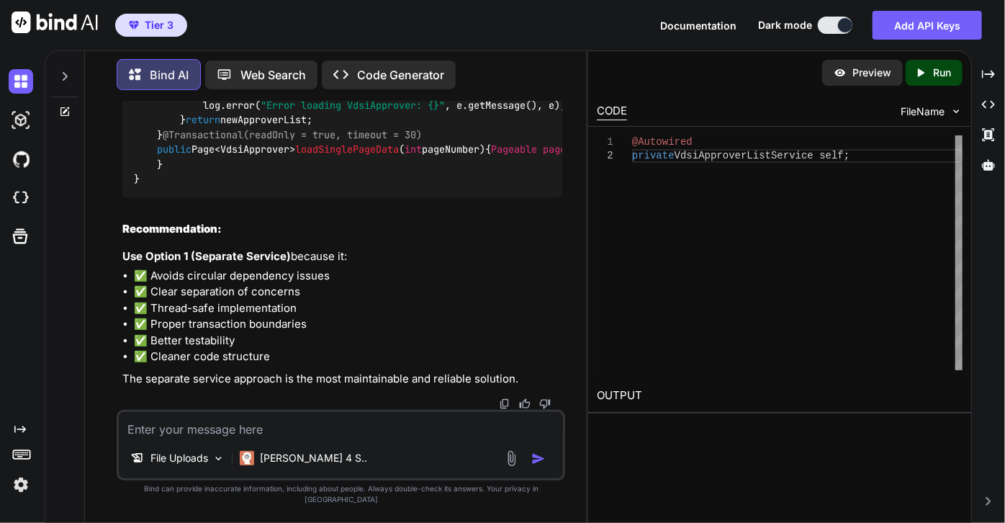
drag, startPoint x: 144, startPoint y: 155, endPoint x: 327, endPoint y: 263, distance: 212.3
copy code "try { List<com.td.gwiro.authentication.messaging.dto.Approver> newApproverList …"
